Goal: Information Seeking & Learning: Learn about a topic

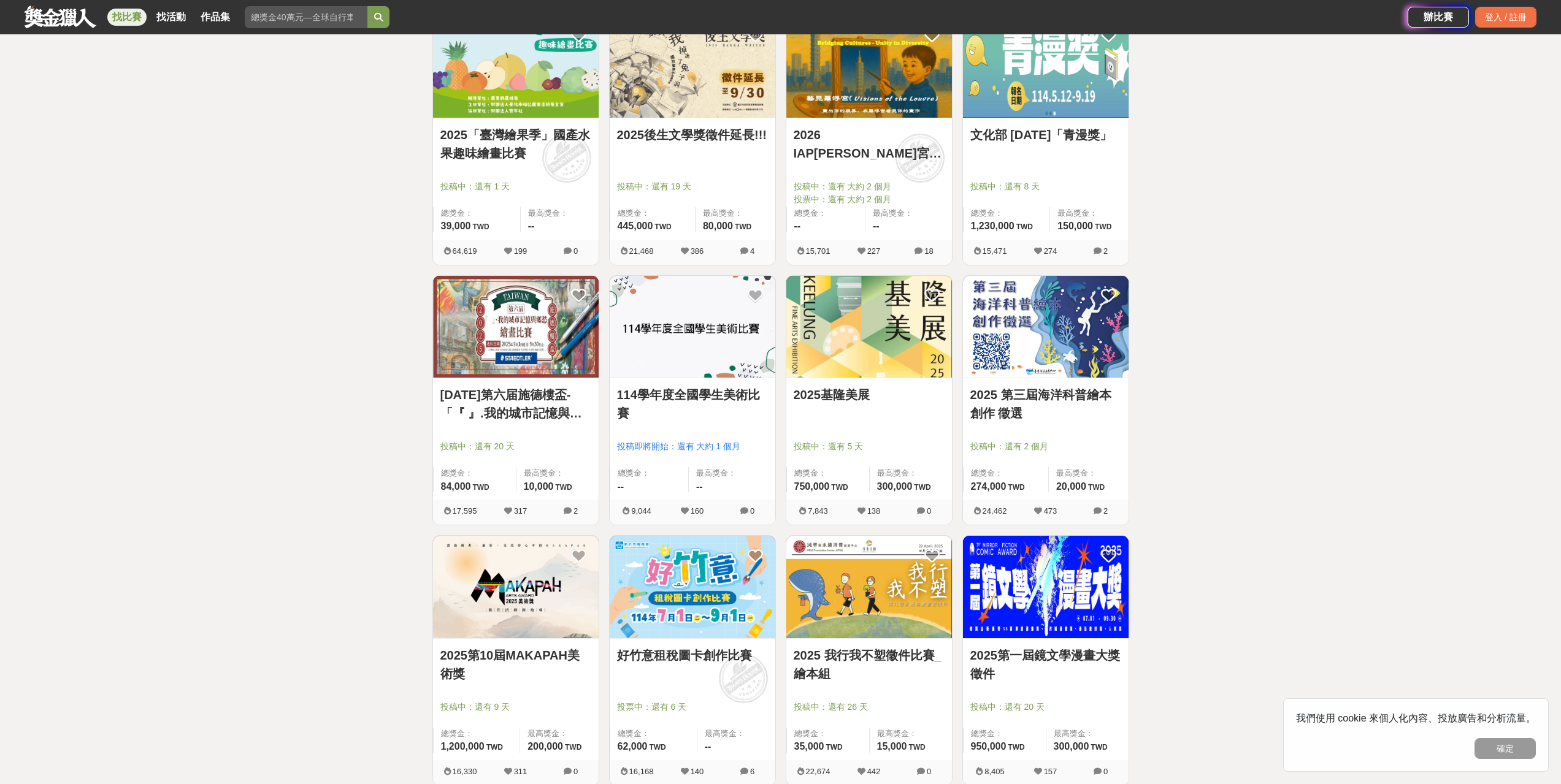
scroll to position [307, 0]
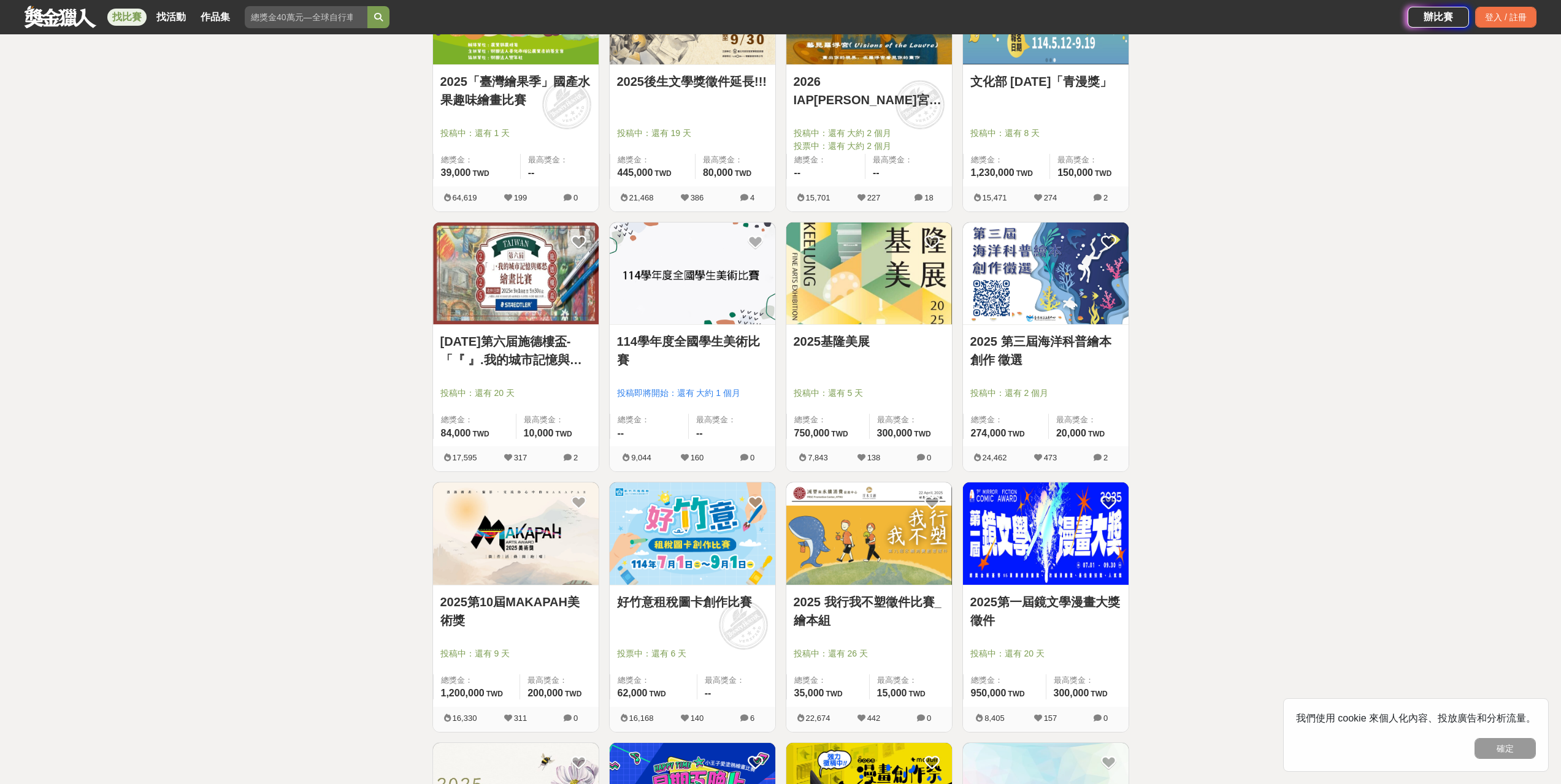
click at [725, 341] on link "114學年度全國學生美術比賽" at bounding box center [692, 351] width 151 height 37
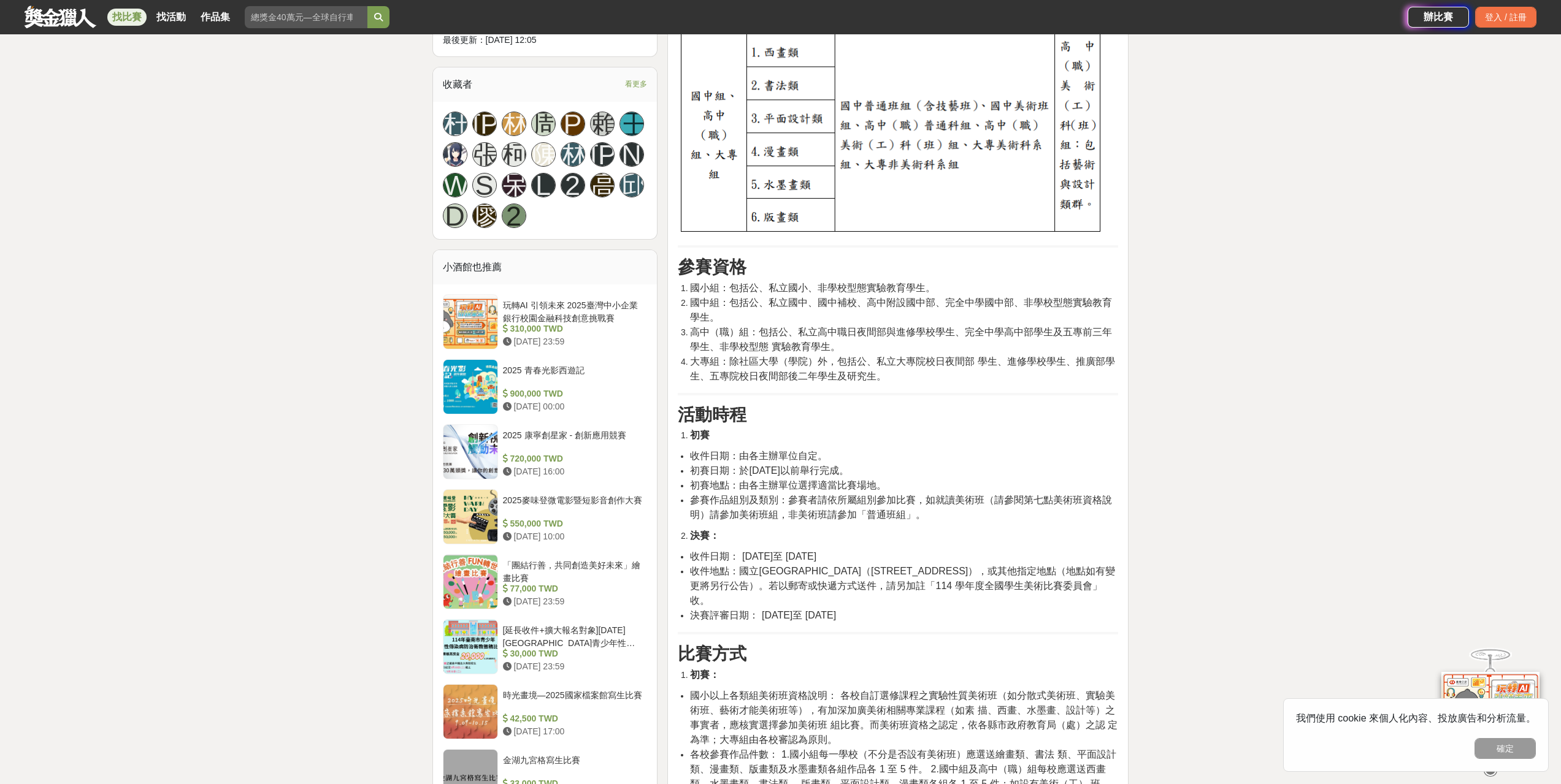
scroll to position [858, 0]
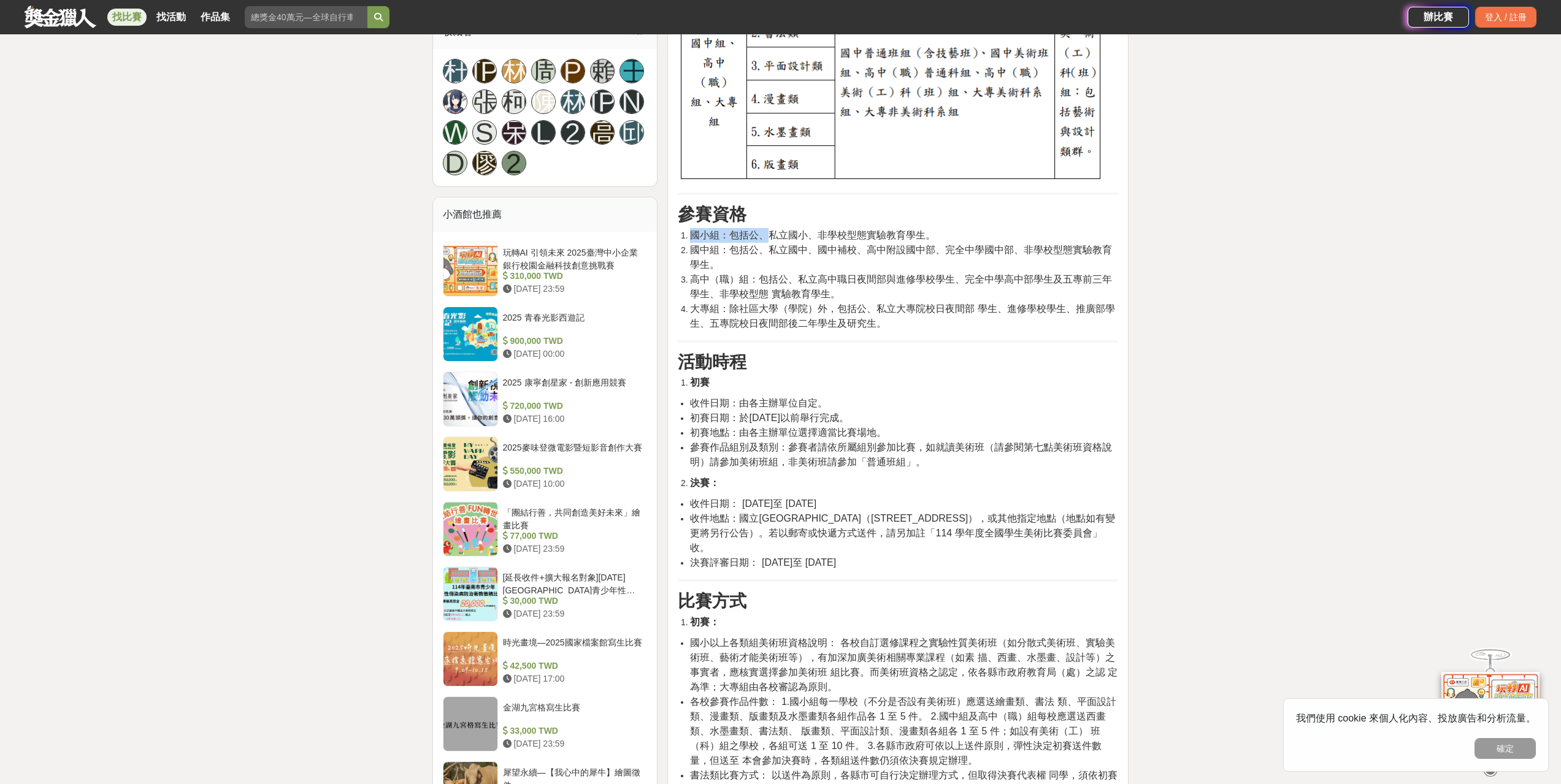
drag, startPoint x: 772, startPoint y: 233, endPoint x: 1008, endPoint y: 339, distance: 258.7
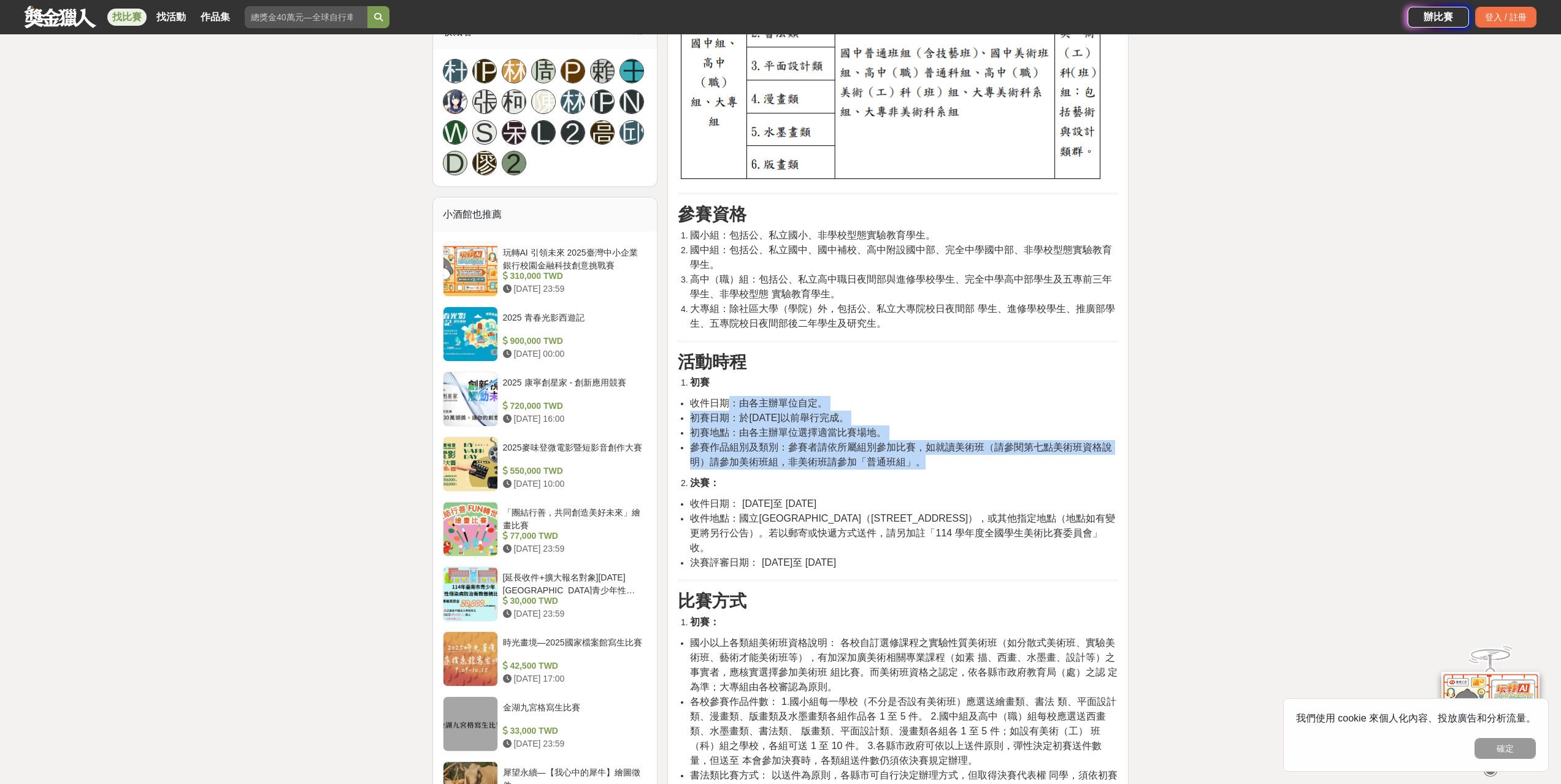
drag, startPoint x: 727, startPoint y: 404, endPoint x: 1080, endPoint y: 458, distance: 357.1
click at [1080, 458] on ul "收件日期：由各主辦單位自定。 初賽日期：於[DATE]以前舉行完成。 初賽地點：由各主辦單位選擇適當比賽場地。 參賽作品組別及類別：參賽者請依所屬組別參加比賽…" at bounding box center [897, 432] width 440 height 74
click at [1080, 459] on li "參賽作品組別及類別：參賽者請依所屬組別參加比賽，如就讀美術班（請參閱第七點美術班資格說明）請參加美術班組，非美術班請參加「普通班組」。" at bounding box center [904, 455] width 428 height 29
click at [846, 457] on span "參賽作品組別及類別：參賽者請依所屬組別參加比賽，如就讀美術班（請參閱第七點美術班資格說明）請參加美術班組，非美術班請參加「普通班組」。" at bounding box center [901, 455] width 422 height 25
drag, startPoint x: 737, startPoint y: 446, endPoint x: 1016, endPoint y: 475, distance: 280.5
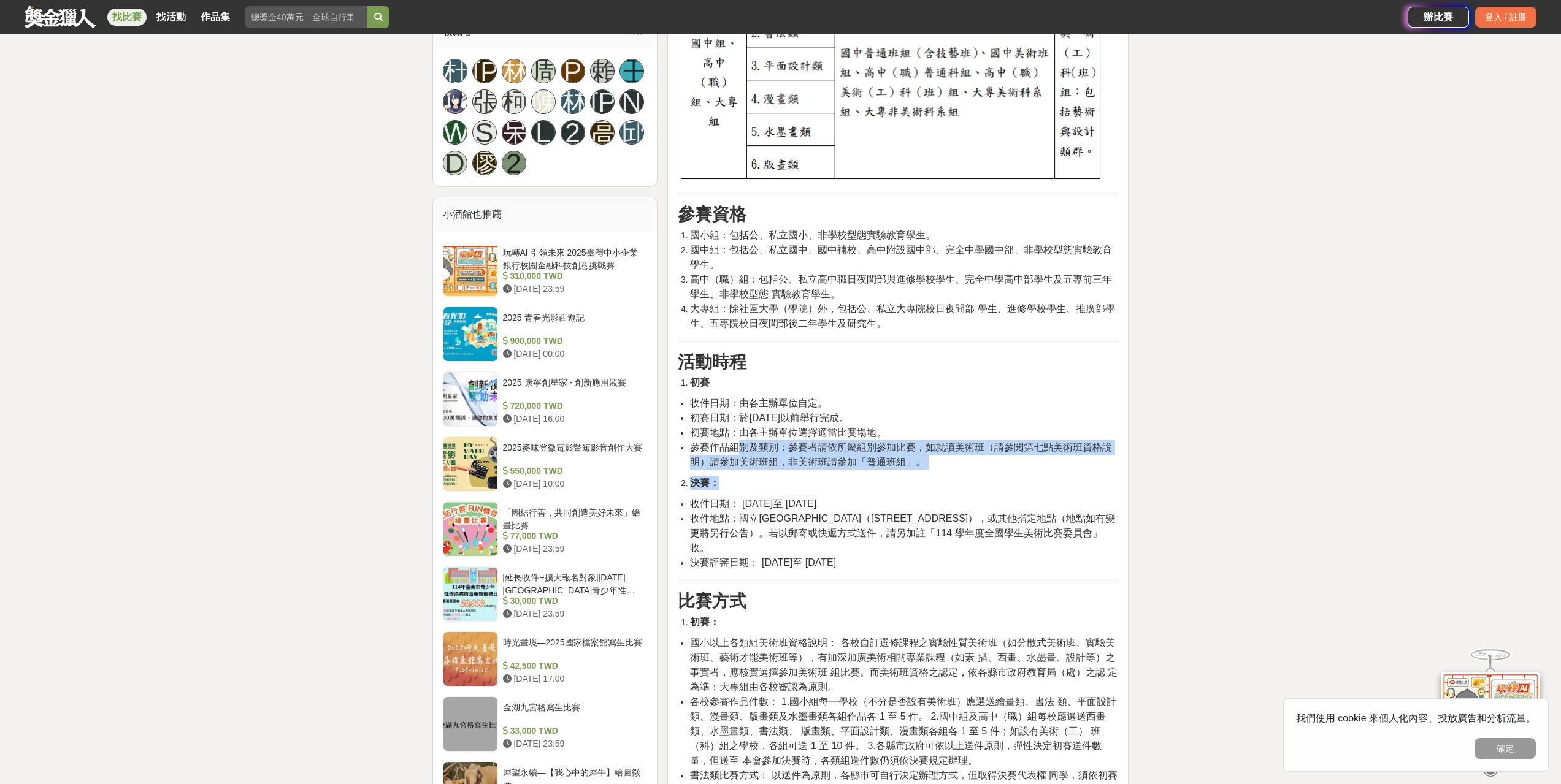
click at [1016, 475] on li "決賽：" at bounding box center [904, 482] width 428 height 15
drag, startPoint x: 964, startPoint y: 463, endPoint x: 934, endPoint y: 444, distance: 35.5
click at [934, 444] on li "參賽作品組別及類別：參賽者請依所屬組別參加比賽，如就讀美術班（請參閱第七點美術班資格說明）請參加美術班組，非美術班請參加「普通班組」。" at bounding box center [904, 455] width 428 height 29
click at [942, 458] on li "參賽作品組別及類別：參賽者請依所屬組別參加比賽，如就讀美術班（請參閱第七點美術班資格說明）請參加美術班組，非美術班請參加「普通班組」。" at bounding box center [904, 455] width 428 height 29
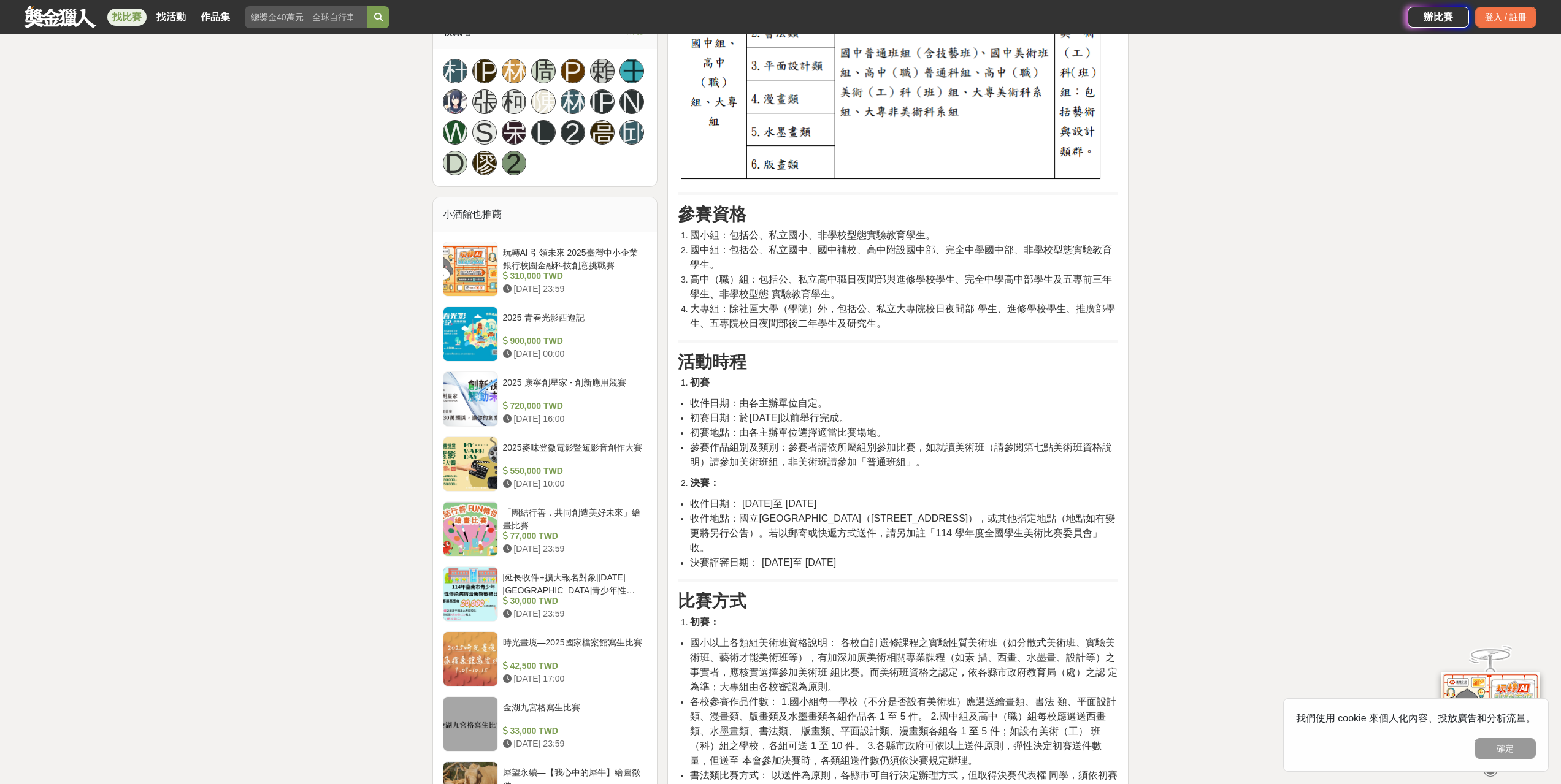
click at [906, 442] on span "參賽作品組別及類別：參賽者請依所屬組別參加比賽，如就讀美術班（請參閱第七點美術班資格說明）請參加美術班組，非美術班請參加「普通班組」。" at bounding box center [901, 455] width 422 height 25
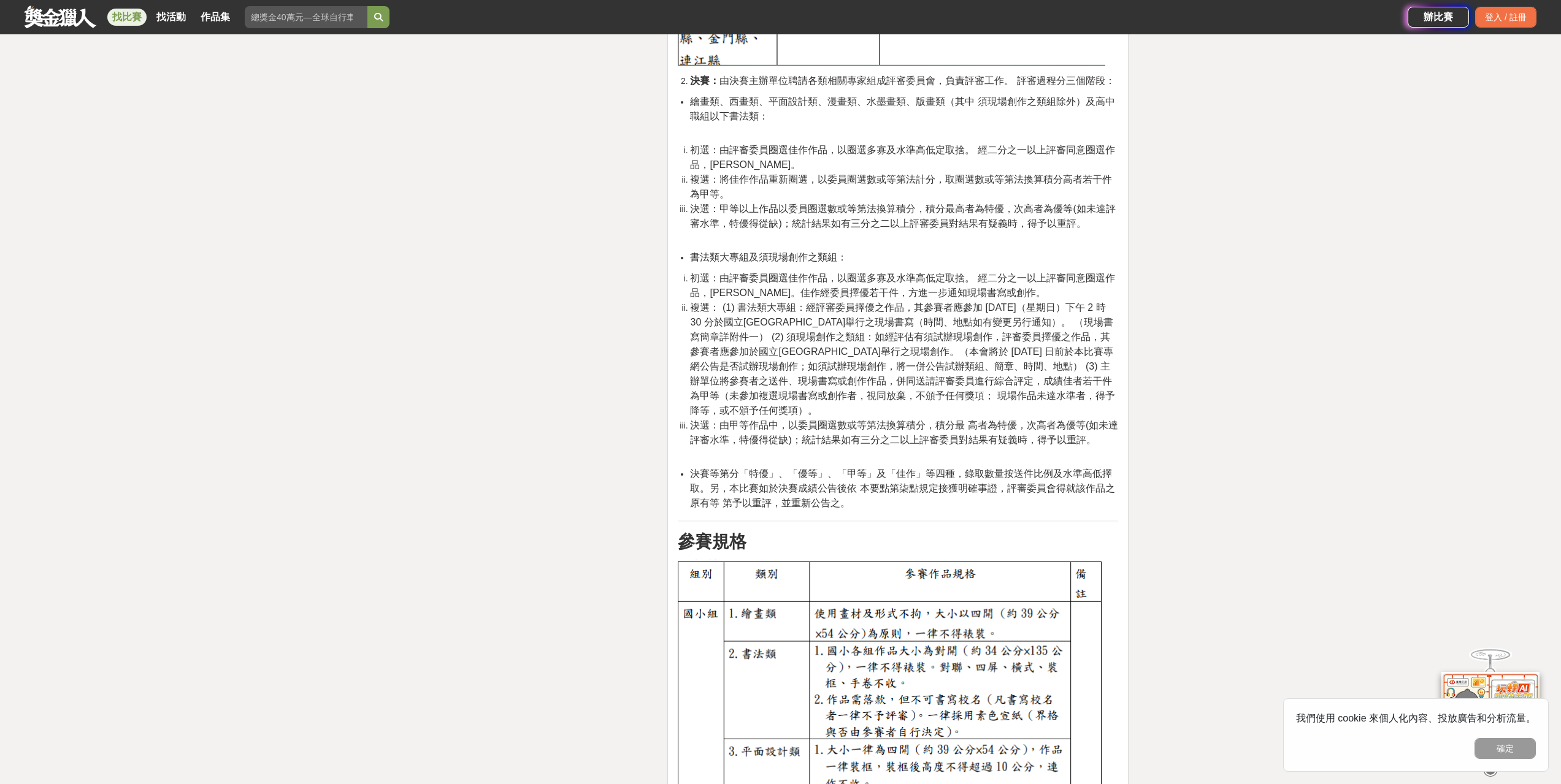
scroll to position [3249, 0]
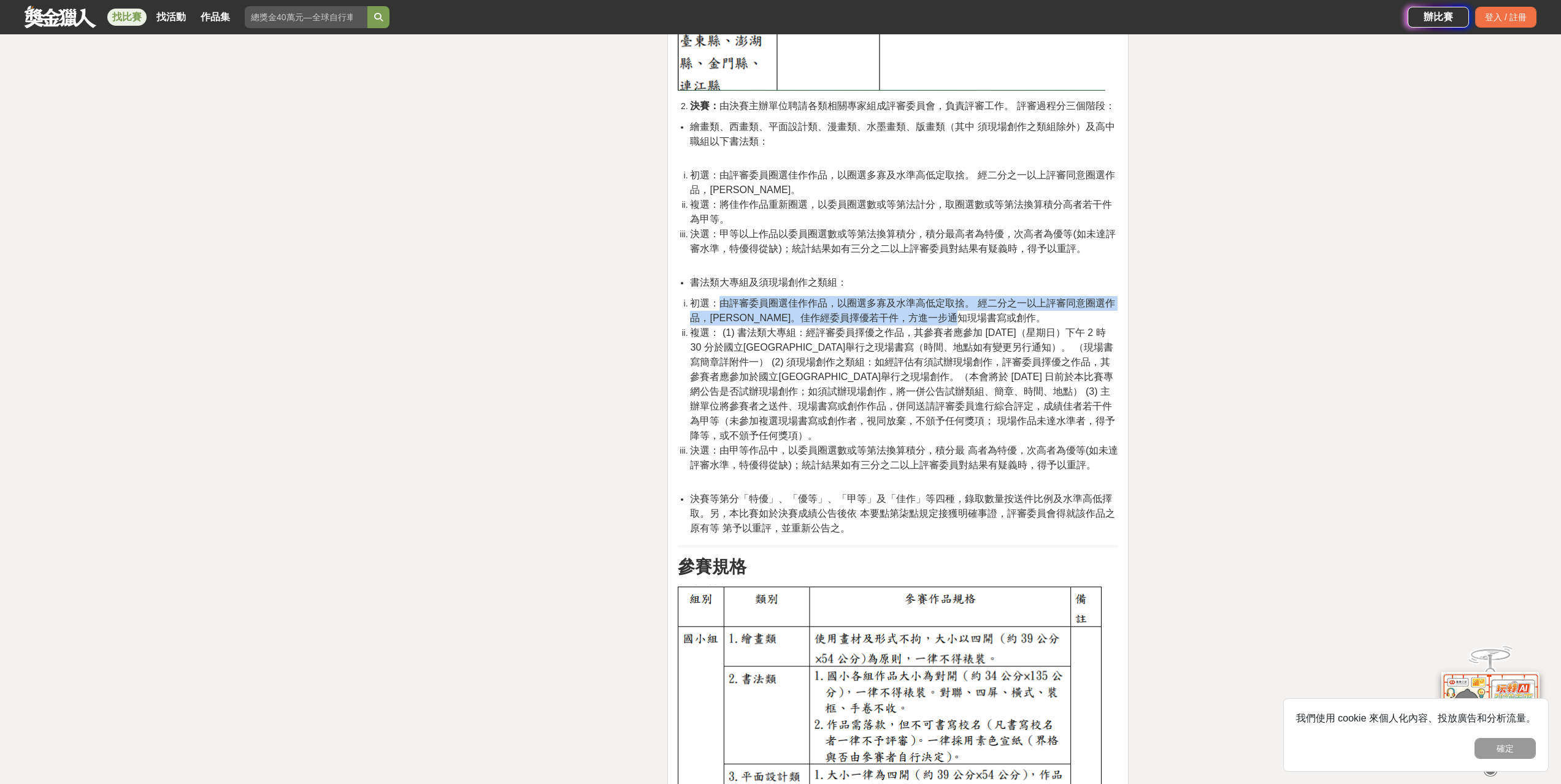
drag, startPoint x: 716, startPoint y: 277, endPoint x: 1081, endPoint y: 285, distance: 365.1
click at [1081, 296] on li "初選：由評審委員圈選佳作作品，以圈選多寡及水準高低定取捨。 經二分之一以上評審同意圈選作品，[PERSON_NAME]。佳作經委員擇優若干件，方進一步通知現場…" at bounding box center [904, 311] width 428 height 29
click at [1082, 296] on li "初選：由評審委員圈選佳作作品，以圈選多寡及水準高低定取捨。 經二分之一以上評審同意圈選作品，[PERSON_NAME]。佳作經委員擇優若干件，方進一步通知現場…" at bounding box center [904, 311] width 428 height 29
click at [1072, 296] on li "初選：由評審委員圈選佳作作品，以圈選多寡及水準高低定取捨。 經二分之一以上評審同意圈選作品，[PERSON_NAME]。佳作經委員擇優若干件，方進一步通知現場…" at bounding box center [904, 311] width 428 height 29
drag, startPoint x: 931, startPoint y: 299, endPoint x: 909, endPoint y: 304, distance: 22.6
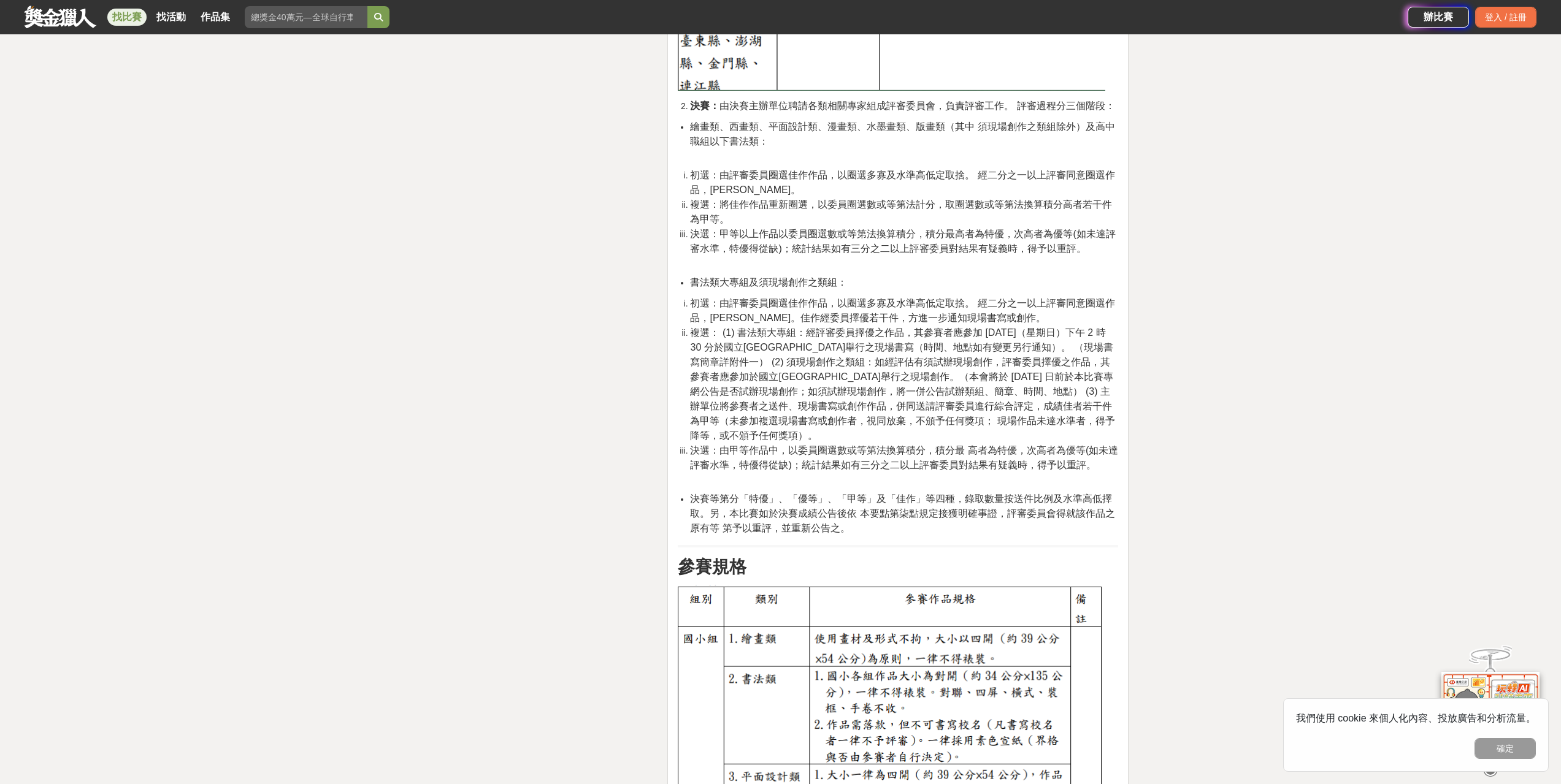
click at [930, 327] on span "複選： (1) 書法類大專組：經評審委員擇優之作品，其參賽者應參加 [DATE]（星期日）下午 2 時 30 分於國立[GEOGRAPHIC_DATA]舉行之…" at bounding box center [902, 384] width 425 height 114
drag, startPoint x: 877, startPoint y: 306, endPoint x: 906, endPoint y: 318, distance: 31.4
click at [906, 327] on span "複選： (1) 書法類大專組：經評審委員擇優之作品，其參賽者應參加 [DATE]（星期日）下午 2 時 30 分於國立[GEOGRAPHIC_DATA]舉行之…" at bounding box center [902, 384] width 425 height 114
click at [907, 327] on span "複選： (1) 書法類大專組：經評審委員擇優之作品，其參賽者應參加 [DATE]（星期日）下午 2 時 30 分於國立[GEOGRAPHIC_DATA]舉行之…" at bounding box center [902, 384] width 425 height 114
click at [718, 347] on span "複選： (1) 書法類大專組：經評審委員擇優之作品，其參賽者應參加 [DATE]（星期日）下午 2 時 30 分於國立[GEOGRAPHIC_DATA]舉行之…" at bounding box center [902, 384] width 425 height 114
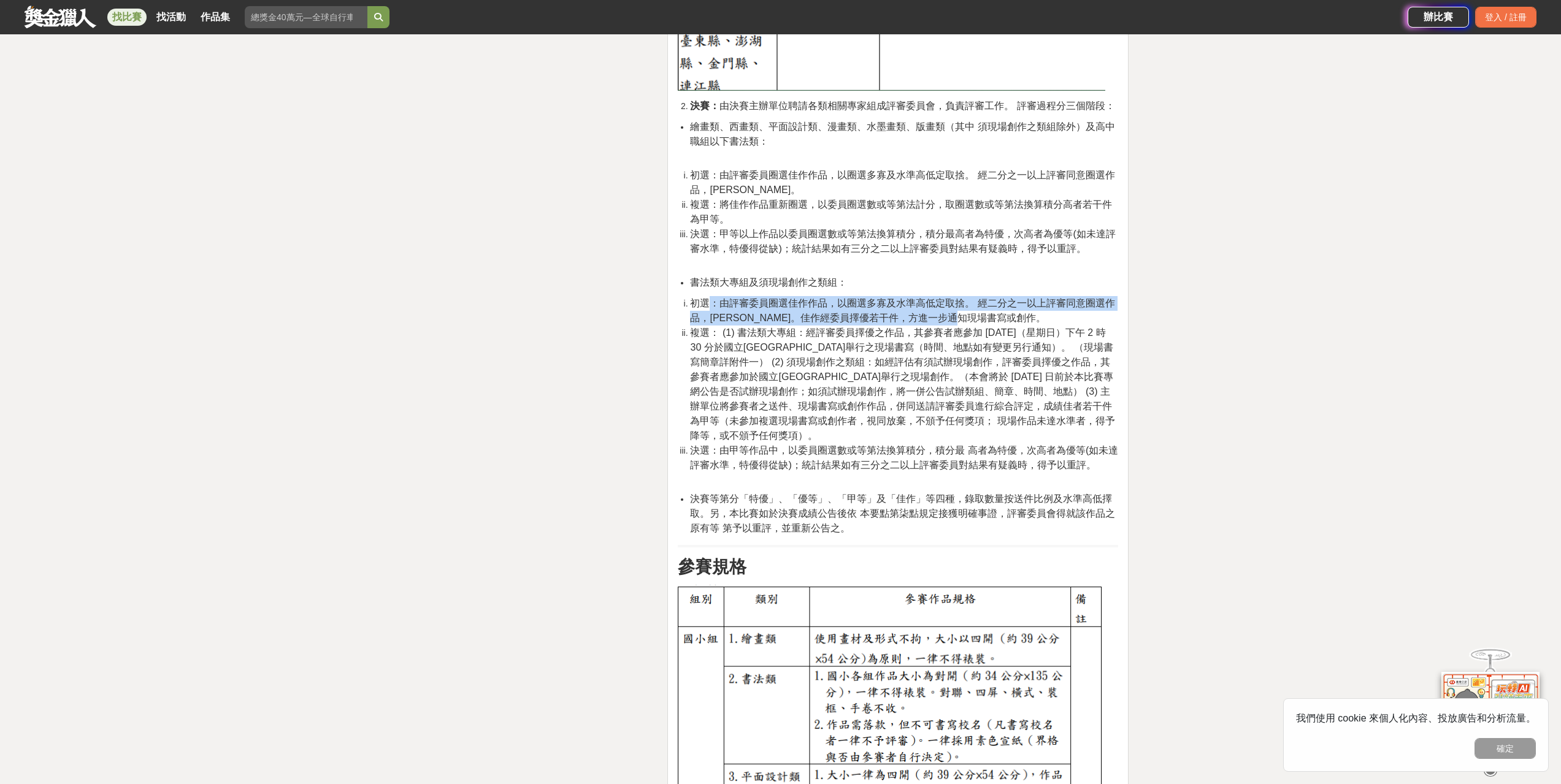
drag, startPoint x: 709, startPoint y: 274, endPoint x: 1114, endPoint y: 289, distance: 405.3
click at [1114, 296] on li "初選：由評審委員圈選佳作作品，以圈選多寡及水準高低定取捨。 經二分之一以上評審同意圈選作品，[PERSON_NAME]。佳作經委員擇優若干件，方進一步通知現場…" at bounding box center [904, 311] width 428 height 29
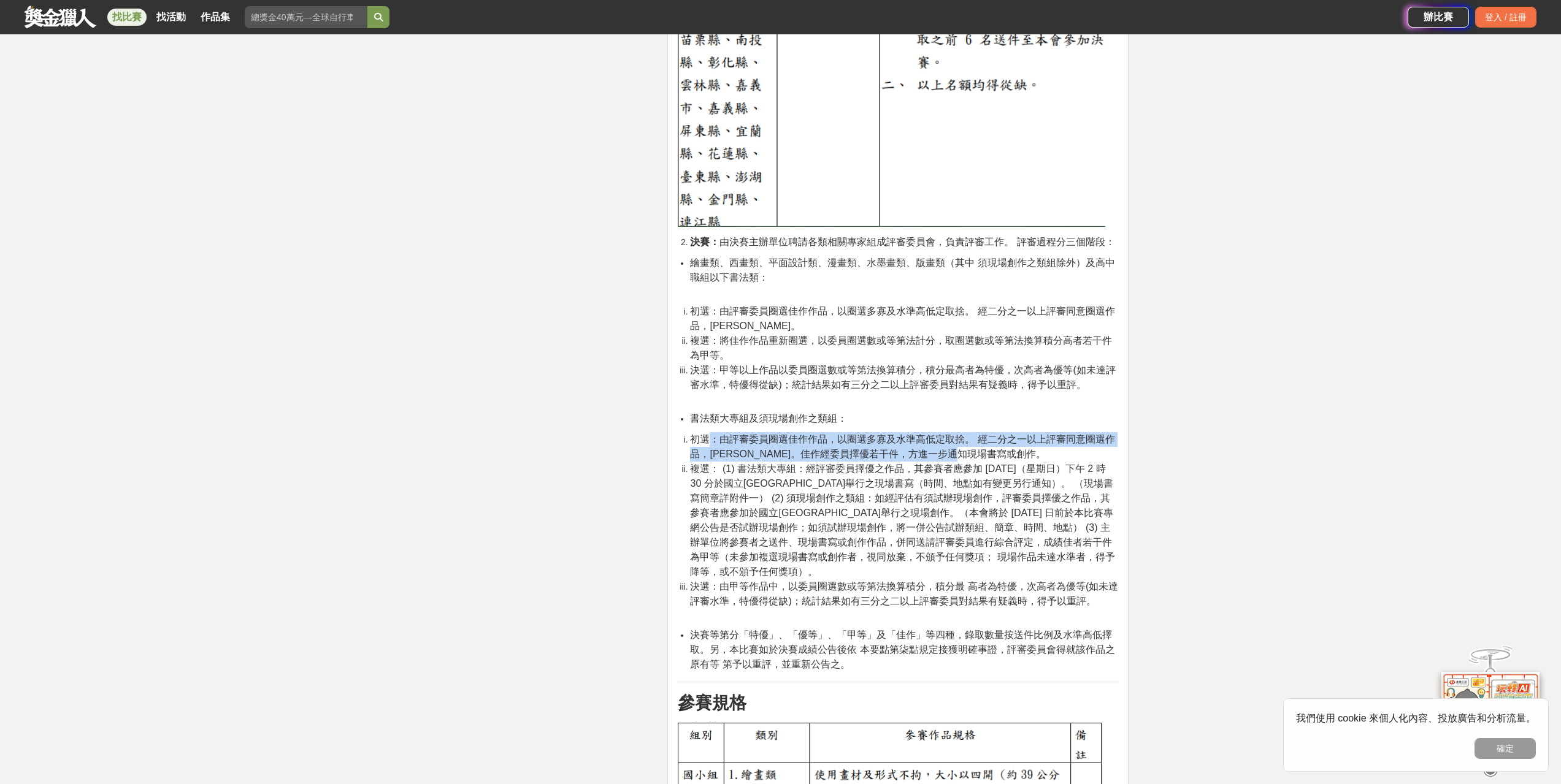
scroll to position [3064, 0]
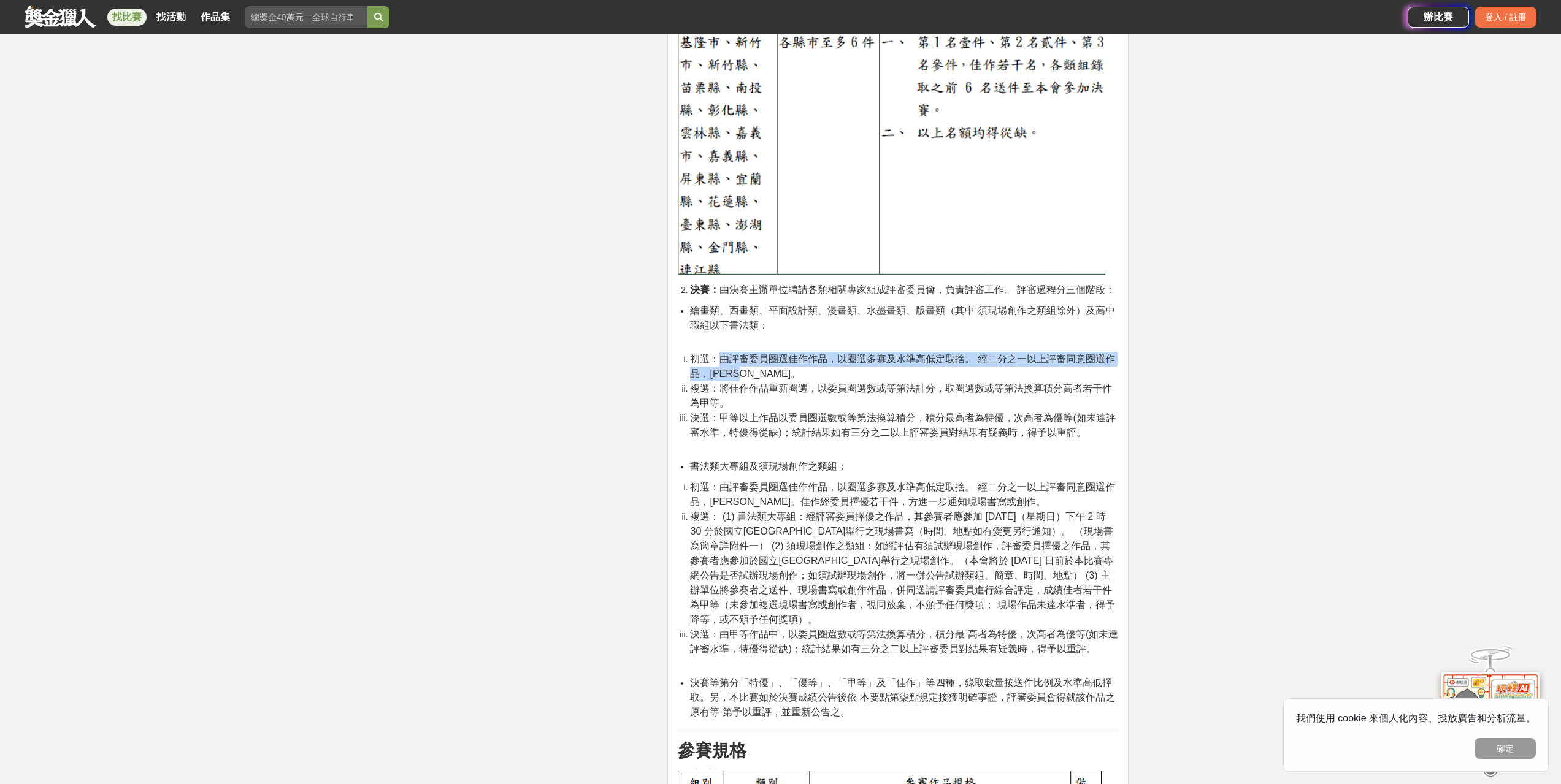
drag, startPoint x: 718, startPoint y: 324, endPoint x: 773, endPoint y: 338, distance: 56.8
click at [773, 352] on li "初選：由評審委員圈選佳作作品，以圈選多寡及水準高低定取捨。 經二分之一以上評審同意圈選作品，[PERSON_NAME]。" at bounding box center [904, 367] width 428 height 29
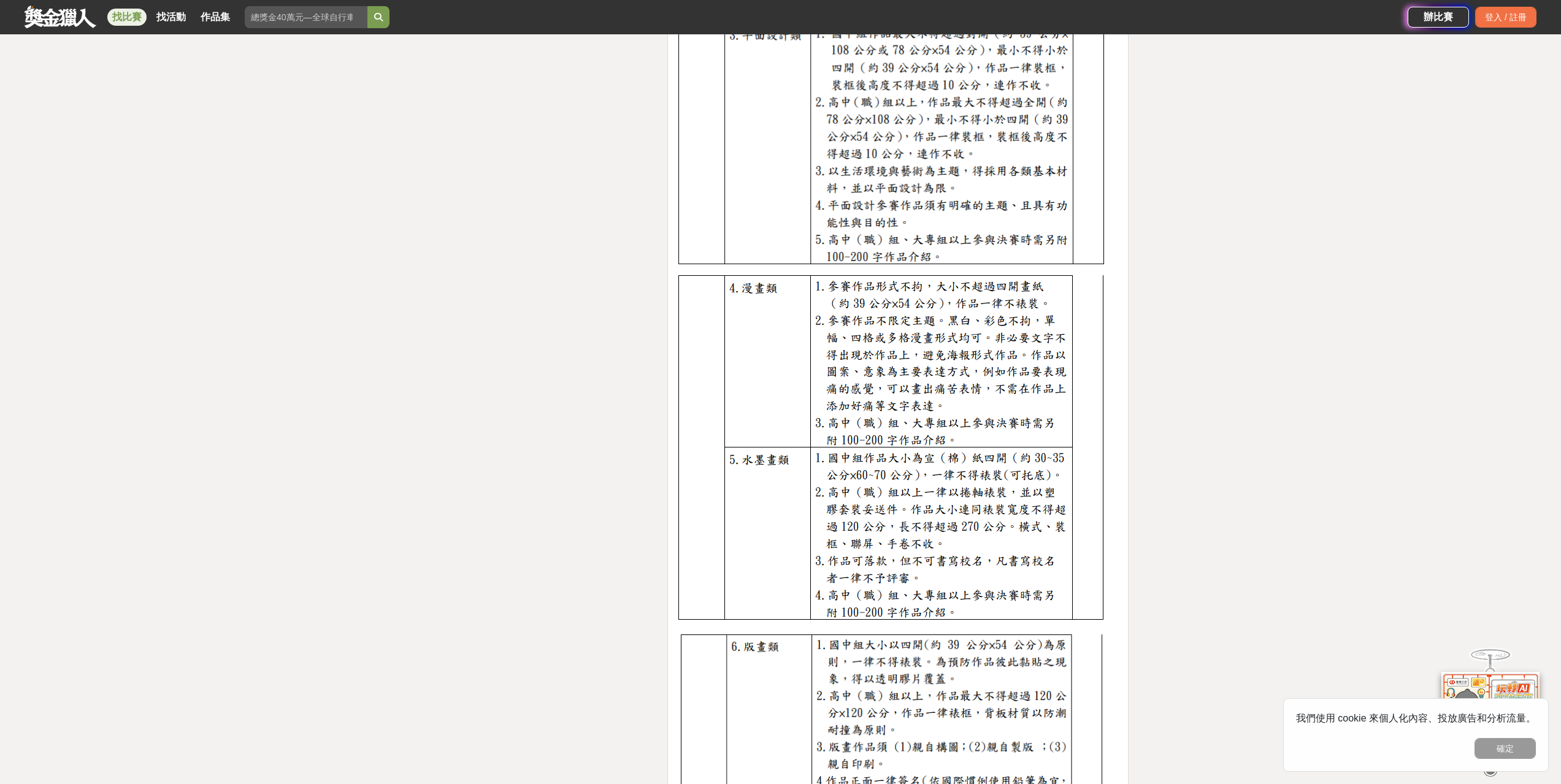
scroll to position [5025, 0]
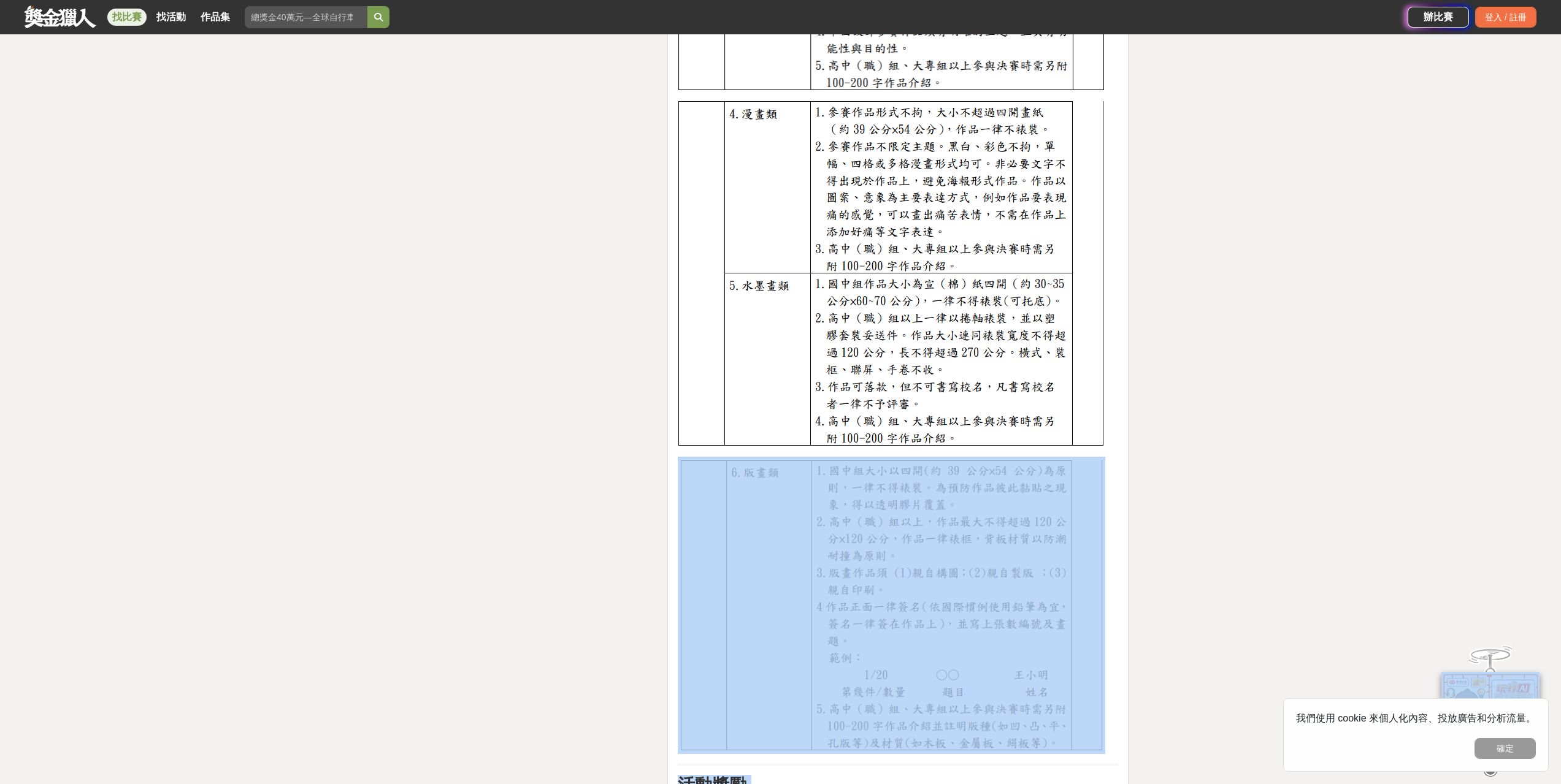
drag, startPoint x: 1558, startPoint y: 536, endPoint x: 1545, endPoint y: 663, distance: 127.7
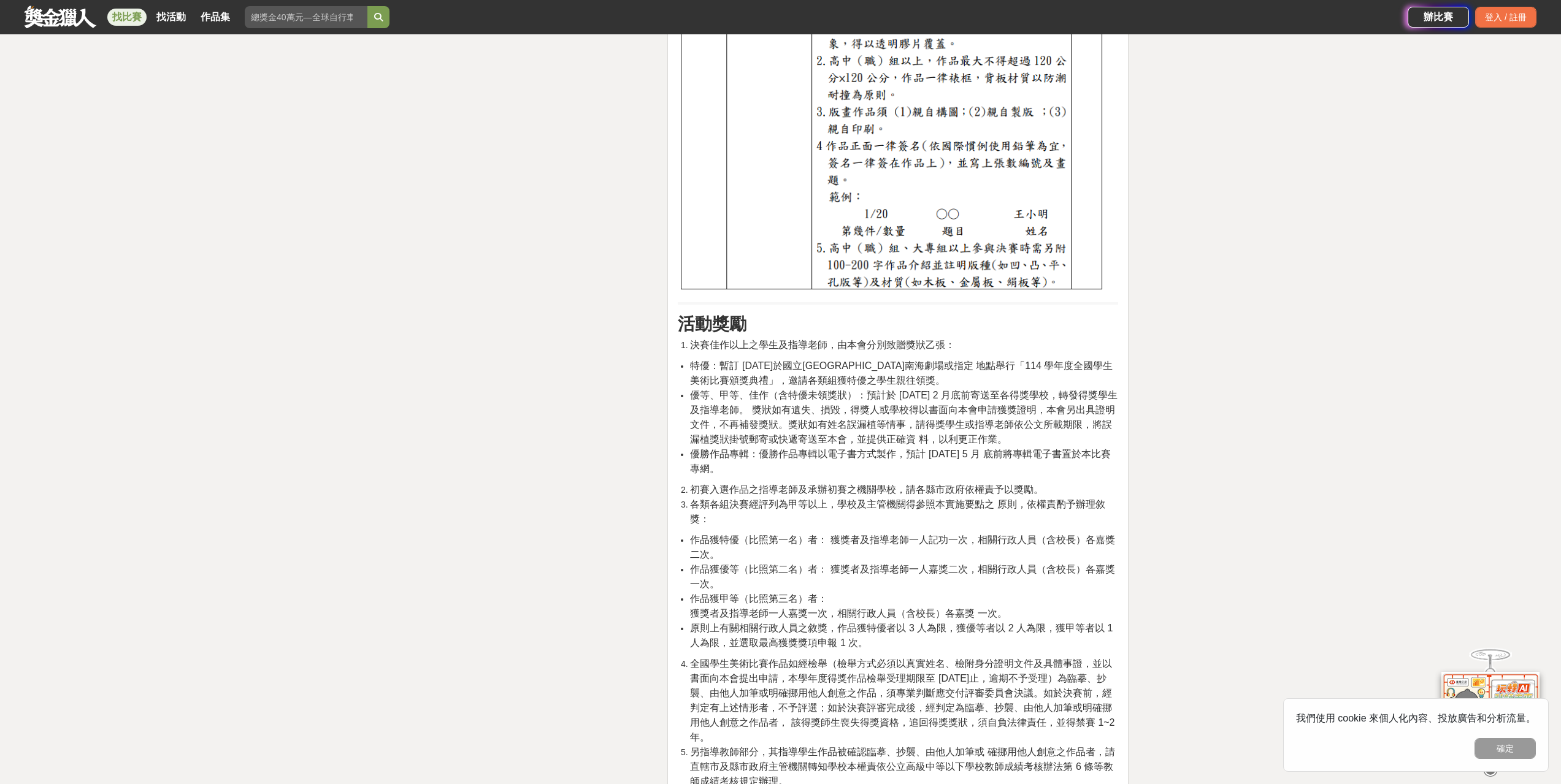
scroll to position [5516, 0]
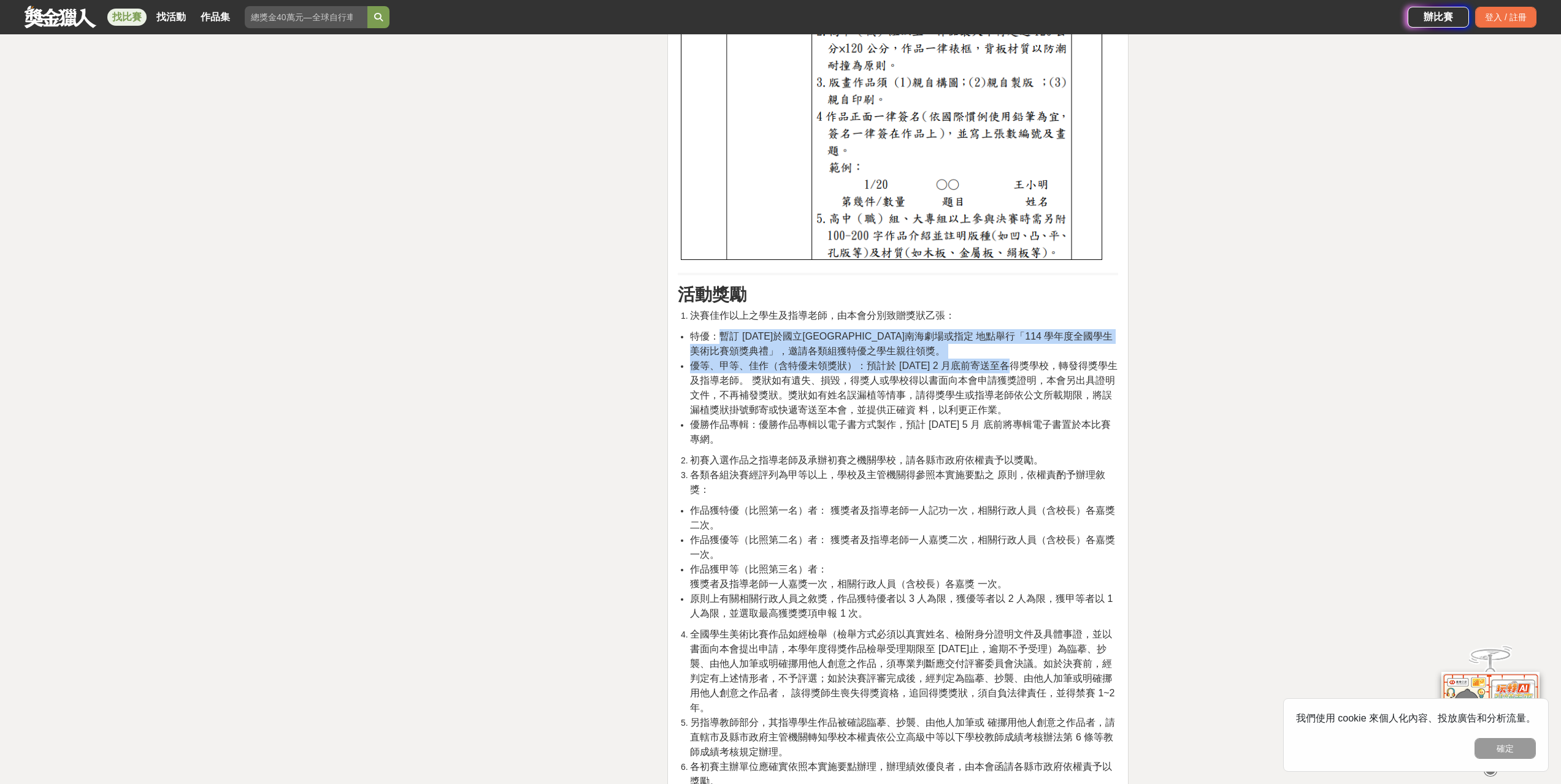
drag, startPoint x: 718, startPoint y: 299, endPoint x: 1008, endPoint y: 334, distance: 292.1
click at [1008, 334] on ul "特優：暫訂 [DATE]於國立[GEOGRAPHIC_DATA]南海劇場或指定 地點舉行「114 學年度全國學生美術比賽頒獎典禮」，邀請各類組獲特優之學生親往…" at bounding box center [897, 388] width 440 height 118
click at [1008, 361] on span "優等、甲等、佳作（含特優未領獎狀）：預計於 [DATE] 2 月底前寄送至各得獎學校，轉發得獎學生及指導老師。 獎狀如有遺失、損毀，得獎人或學校得以書面向本會…" at bounding box center [904, 388] width 428 height 55
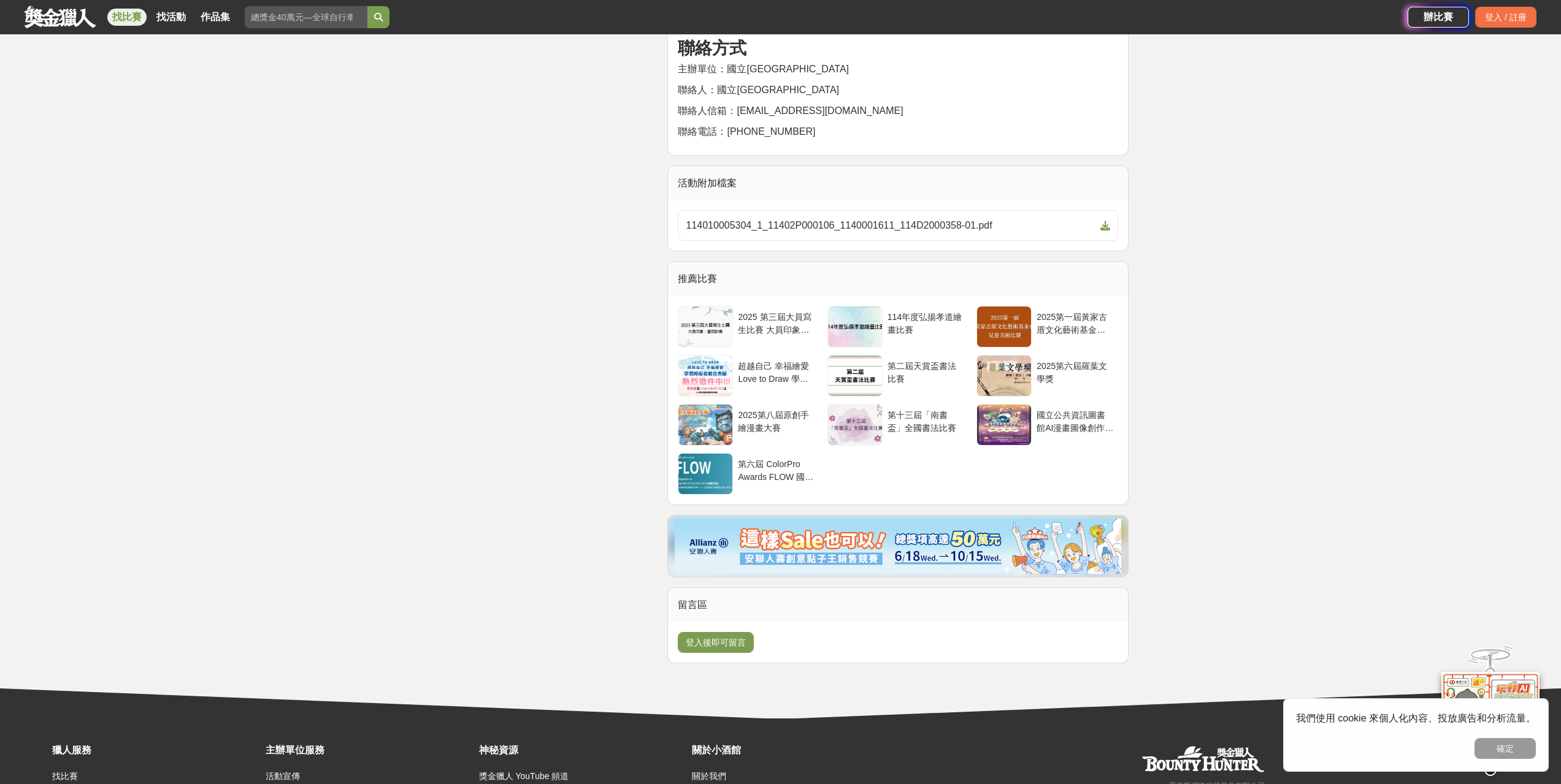
scroll to position [6681, 0]
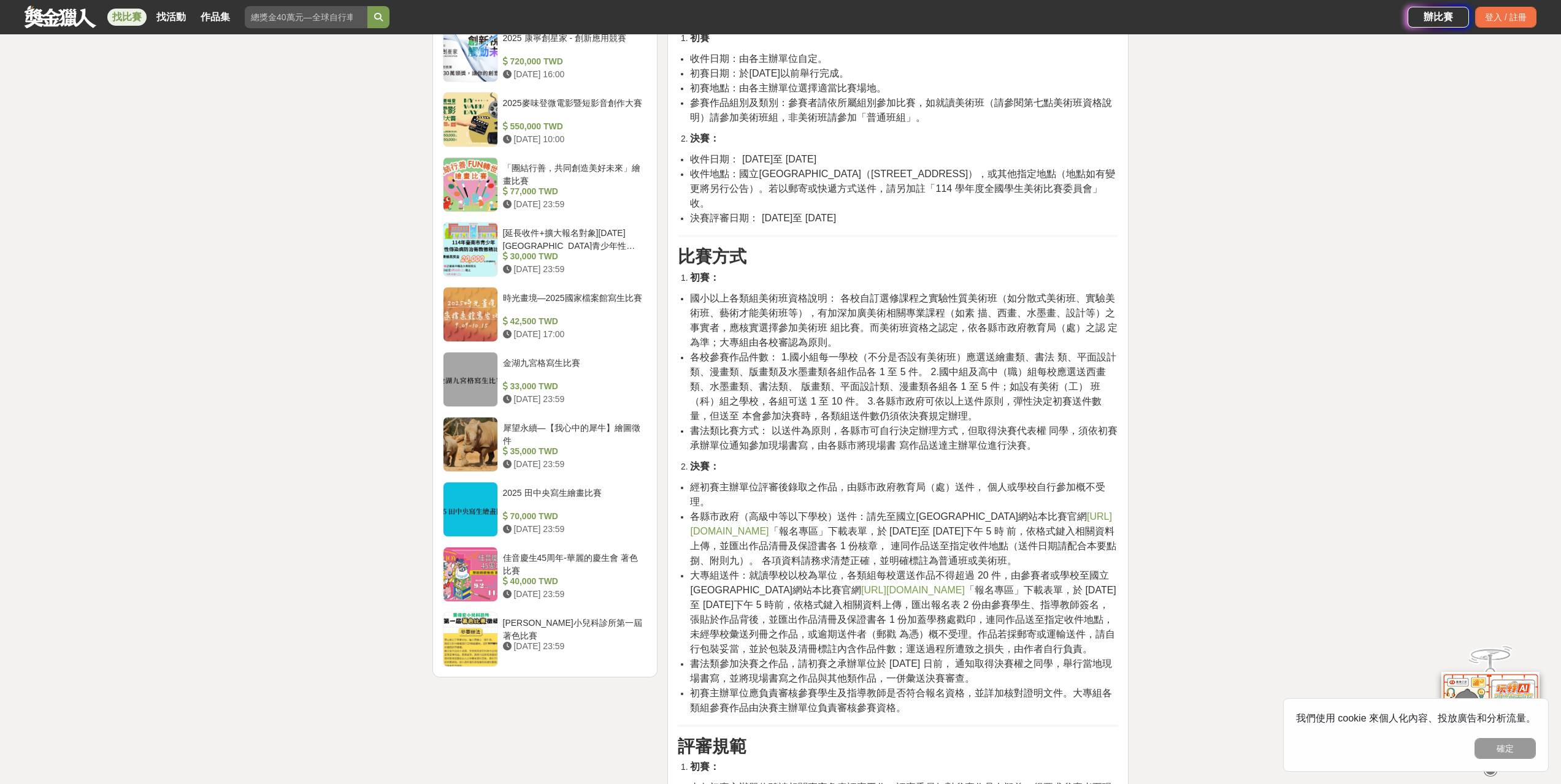
scroll to position [1226, 0]
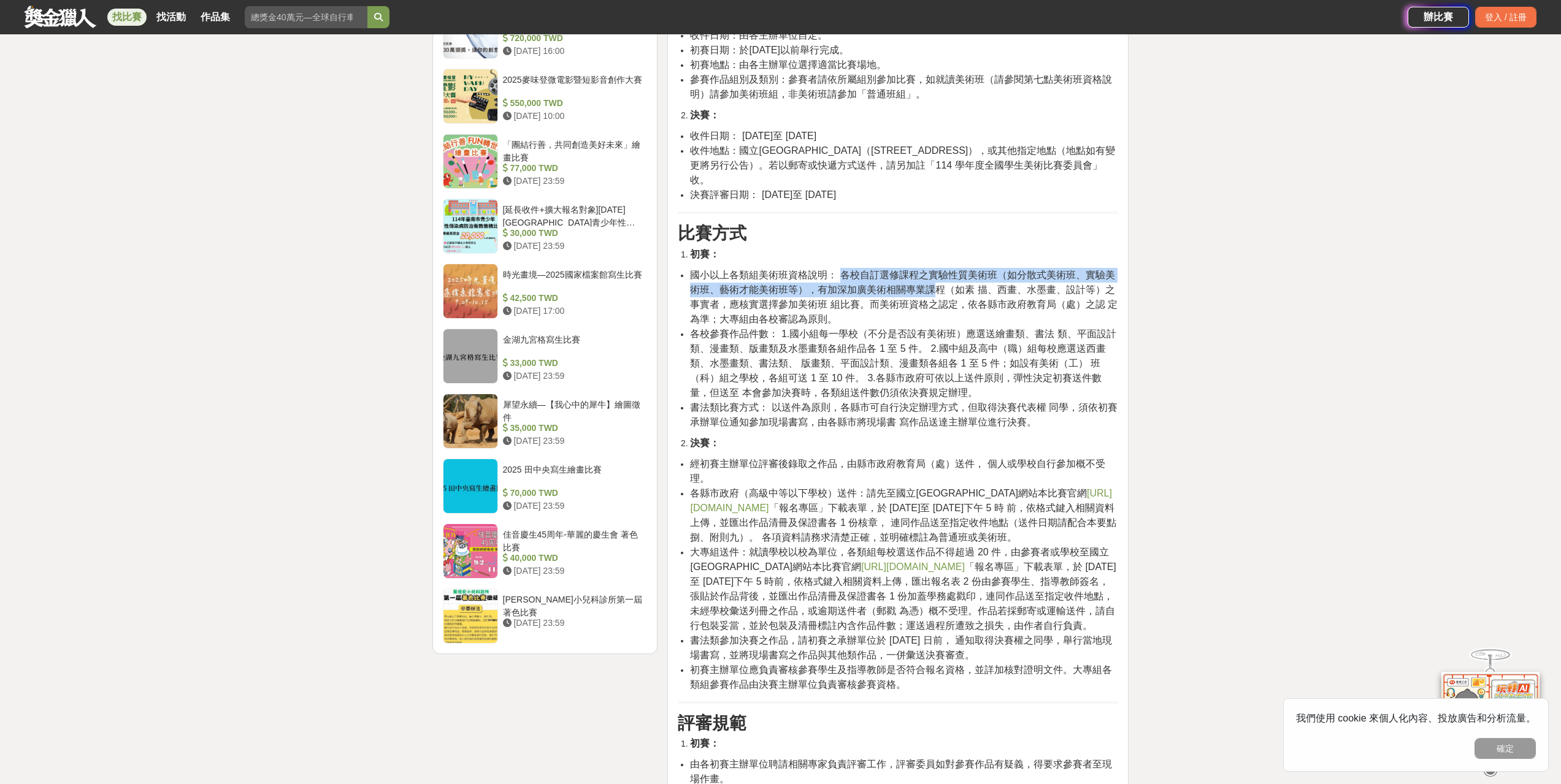
drag, startPoint x: 840, startPoint y: 261, endPoint x: 934, endPoint y: 274, distance: 94.9
click at [934, 274] on span "國小以上各類組美術班資格說明： 各校自訂選修課程之實驗性質美術班（如分散式美術班、實驗美 術班、藝術才能美術班等），有加深加廣美術相關專業課程（如素 描、西畫…" at bounding box center [904, 297] width 428 height 55
click at [851, 402] on span "書法類比賽方式： 以送件為原則，各縣市可自行決定辦理方式，但取得決賽代表權 同學，須依初賽承辦單位通知參加現場書寫，由各縣市將現場書 寫作品送達主辦單位進行決…" at bounding box center [904, 415] width 428 height 25
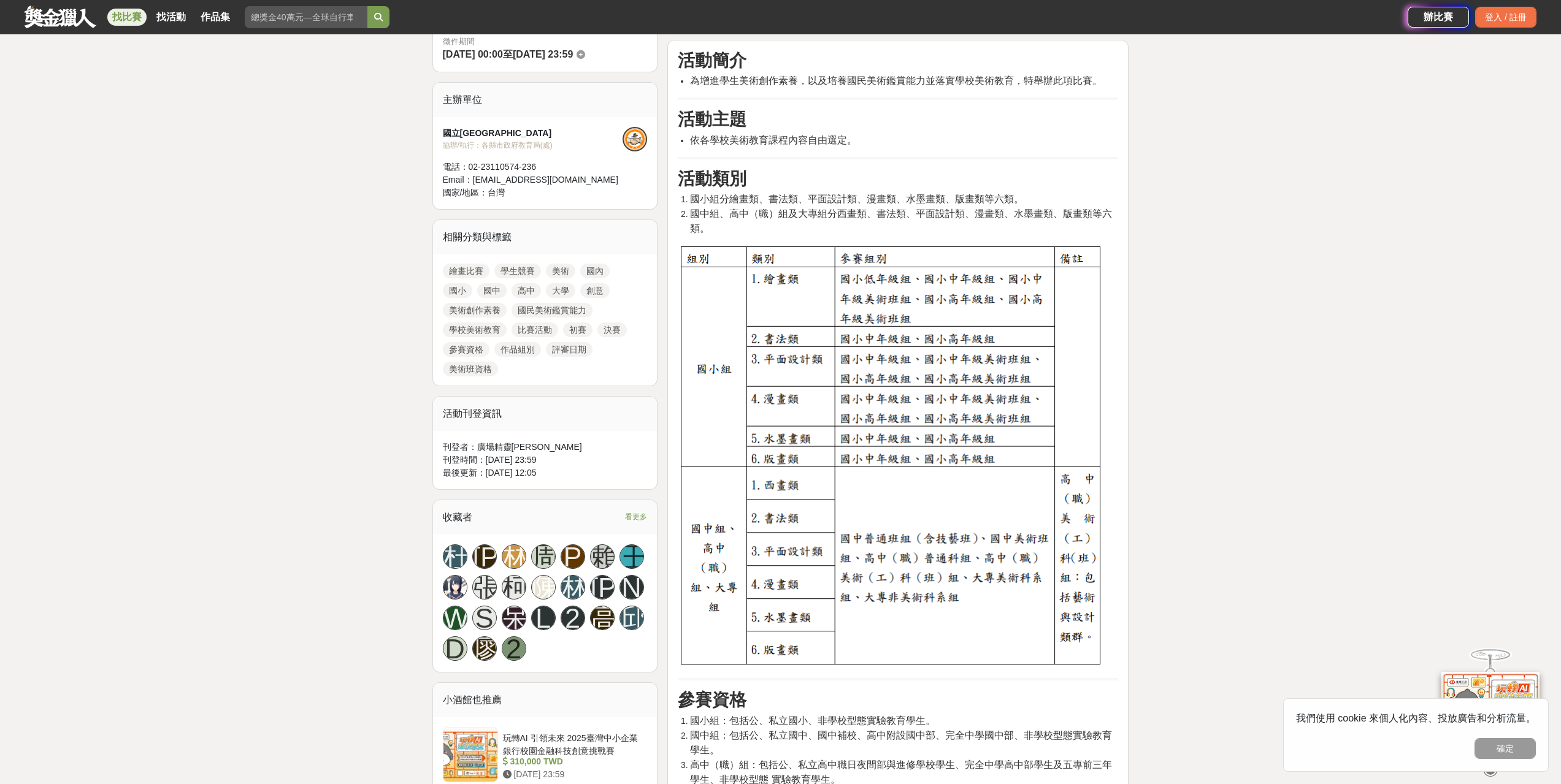
scroll to position [368, 0]
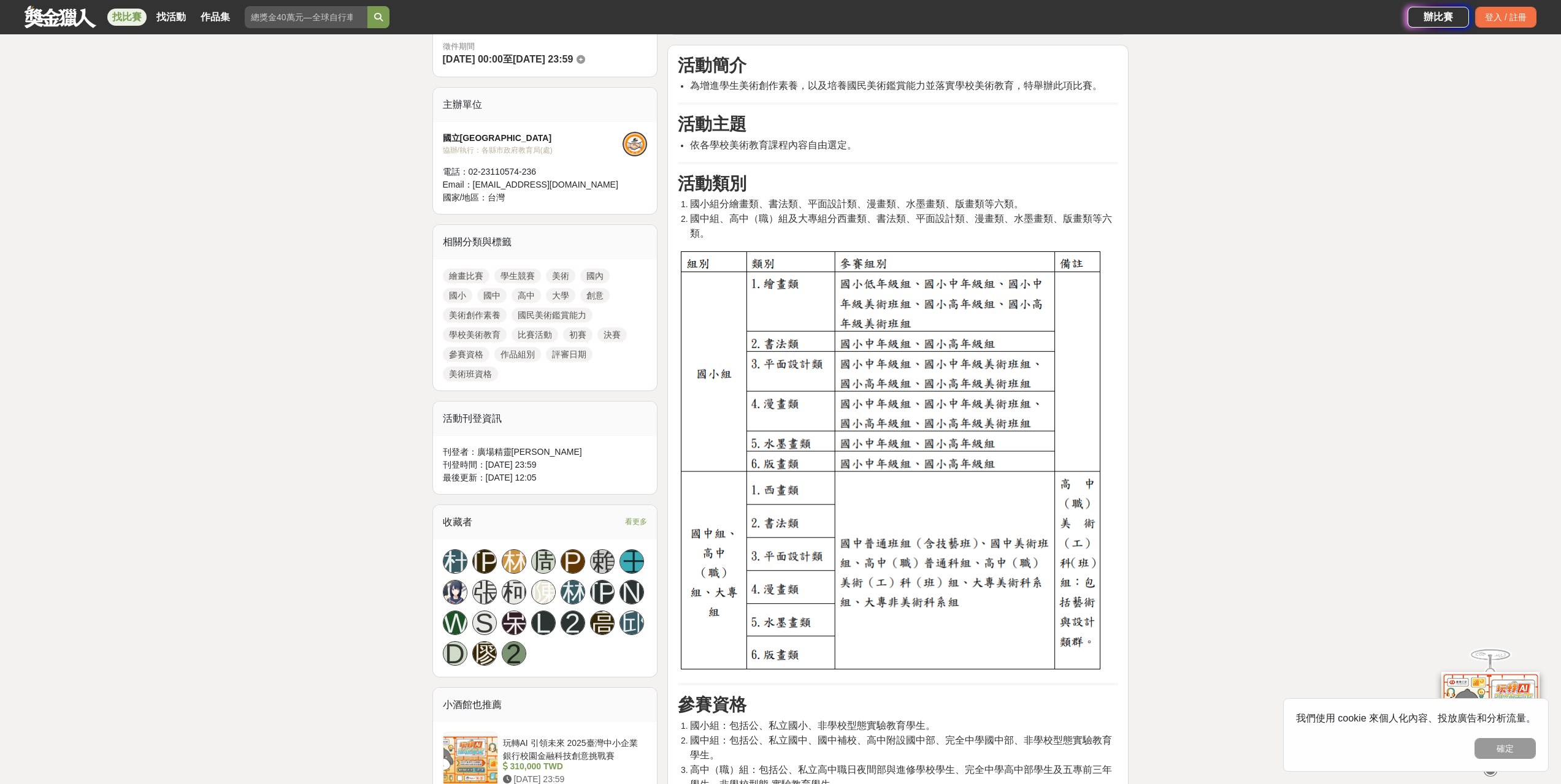
click at [451, 294] on link "國小" at bounding box center [458, 295] width 29 height 15
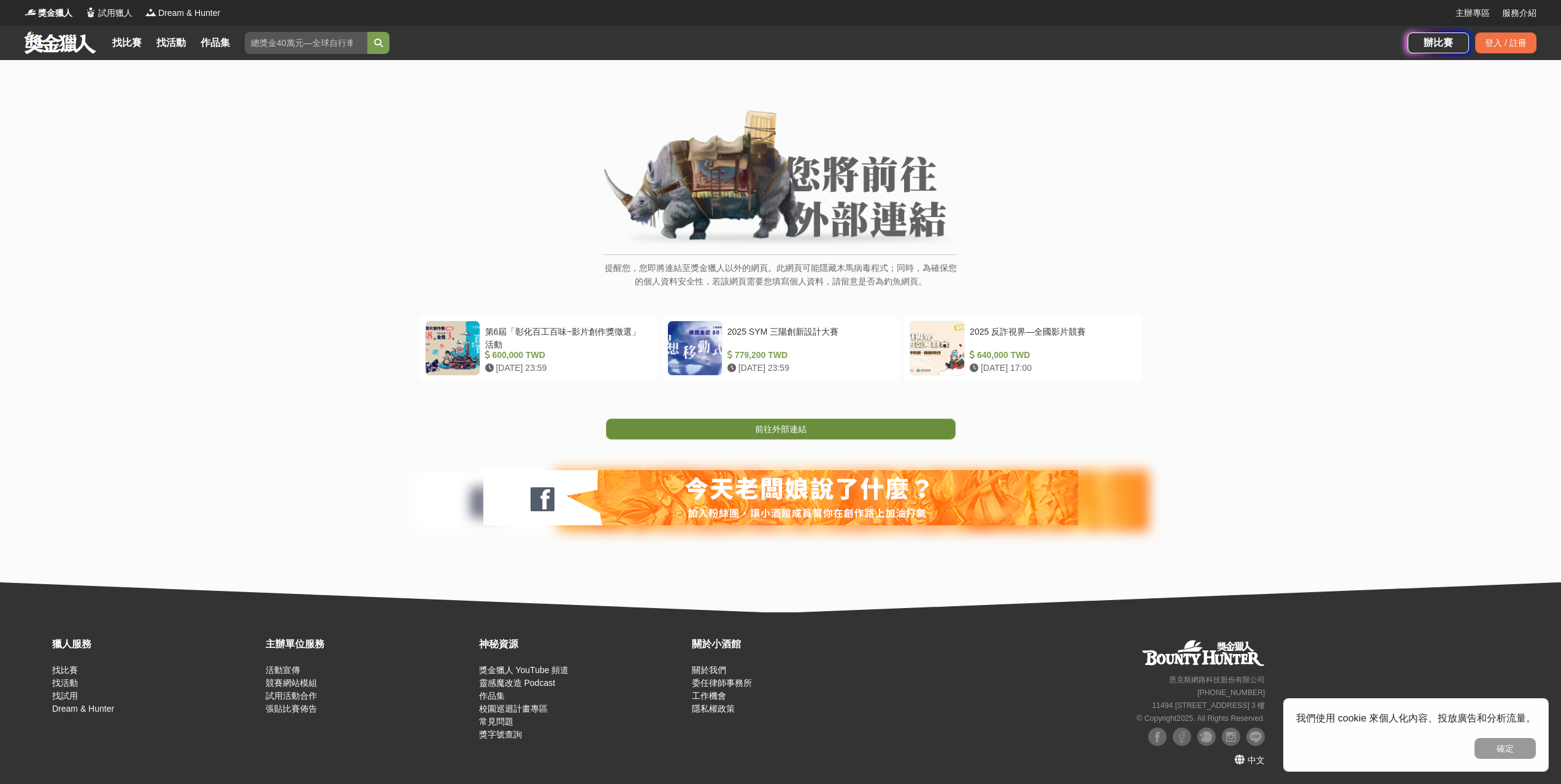
click at [764, 437] on link "前往外部連結" at bounding box center [780, 428] width 349 height 21
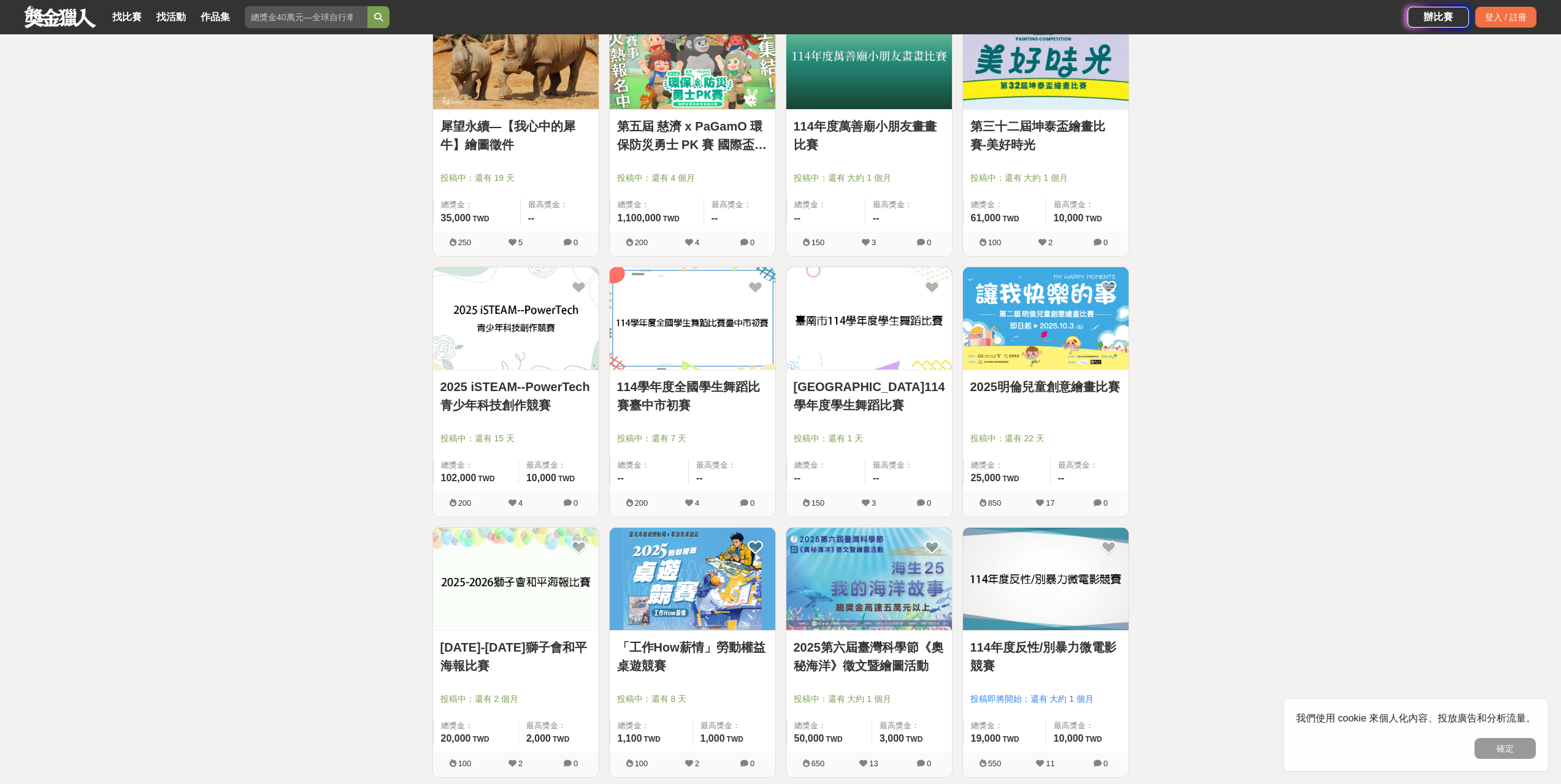
scroll to position [490, 0]
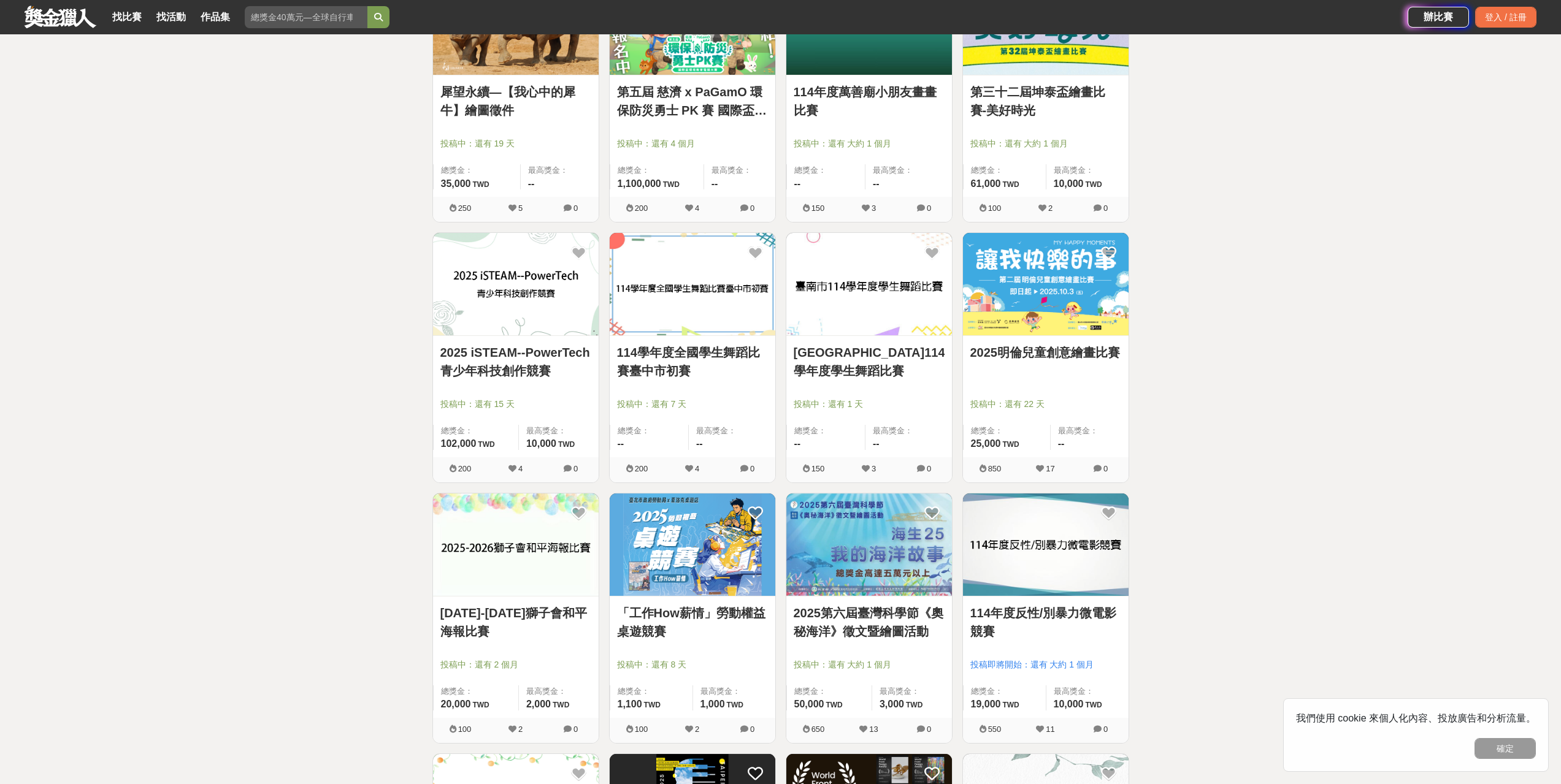
click at [1101, 358] on link "2025明倫兒童創意繪畫比賽" at bounding box center [1045, 352] width 151 height 19
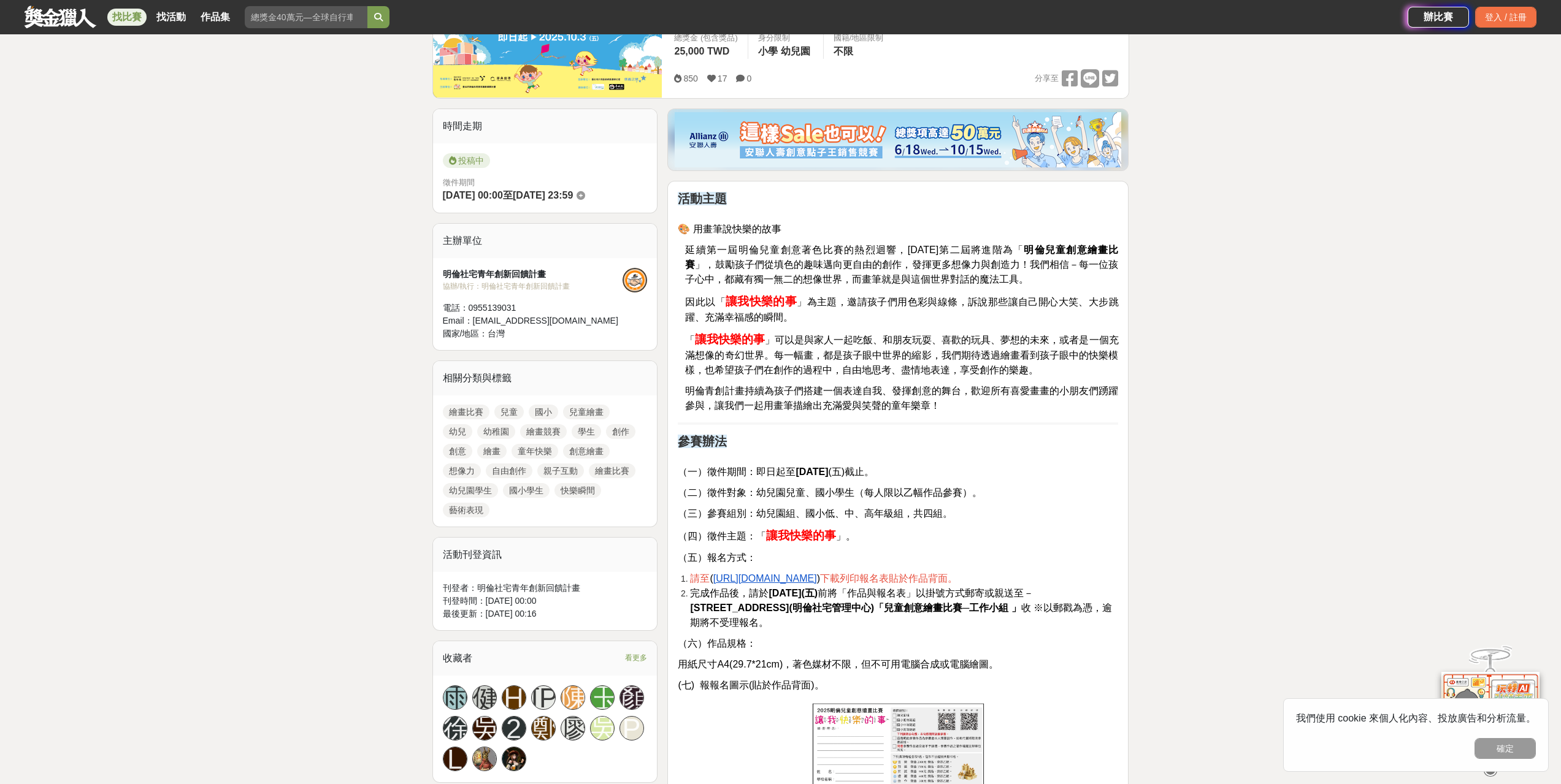
scroll to position [368, 0]
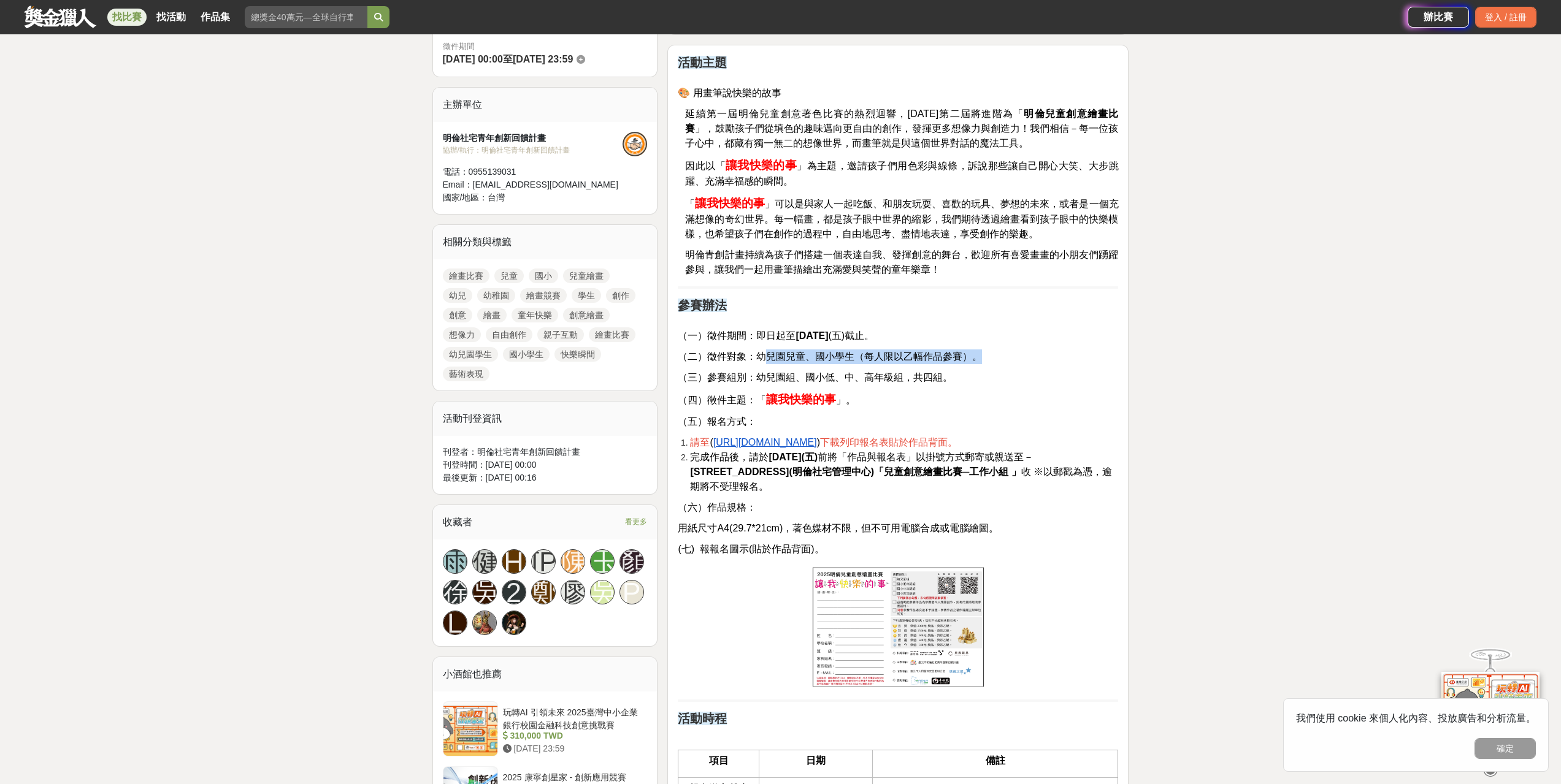
drag, startPoint x: 769, startPoint y: 354, endPoint x: 1023, endPoint y: 354, distance: 254.0
click at [1023, 351] on p "（二）徵件對象：幼兒園兒童、國小學生（每人限以乙幅作品參賽）。" at bounding box center [897, 356] width 440 height 15
click at [1021, 371] on p "（三）參賽組別：幼兒園組、國小低、中、高年級組，共四組。" at bounding box center [897, 377] width 440 height 15
drag, startPoint x: 1010, startPoint y: 386, endPoint x: 1028, endPoint y: 356, distance: 35.0
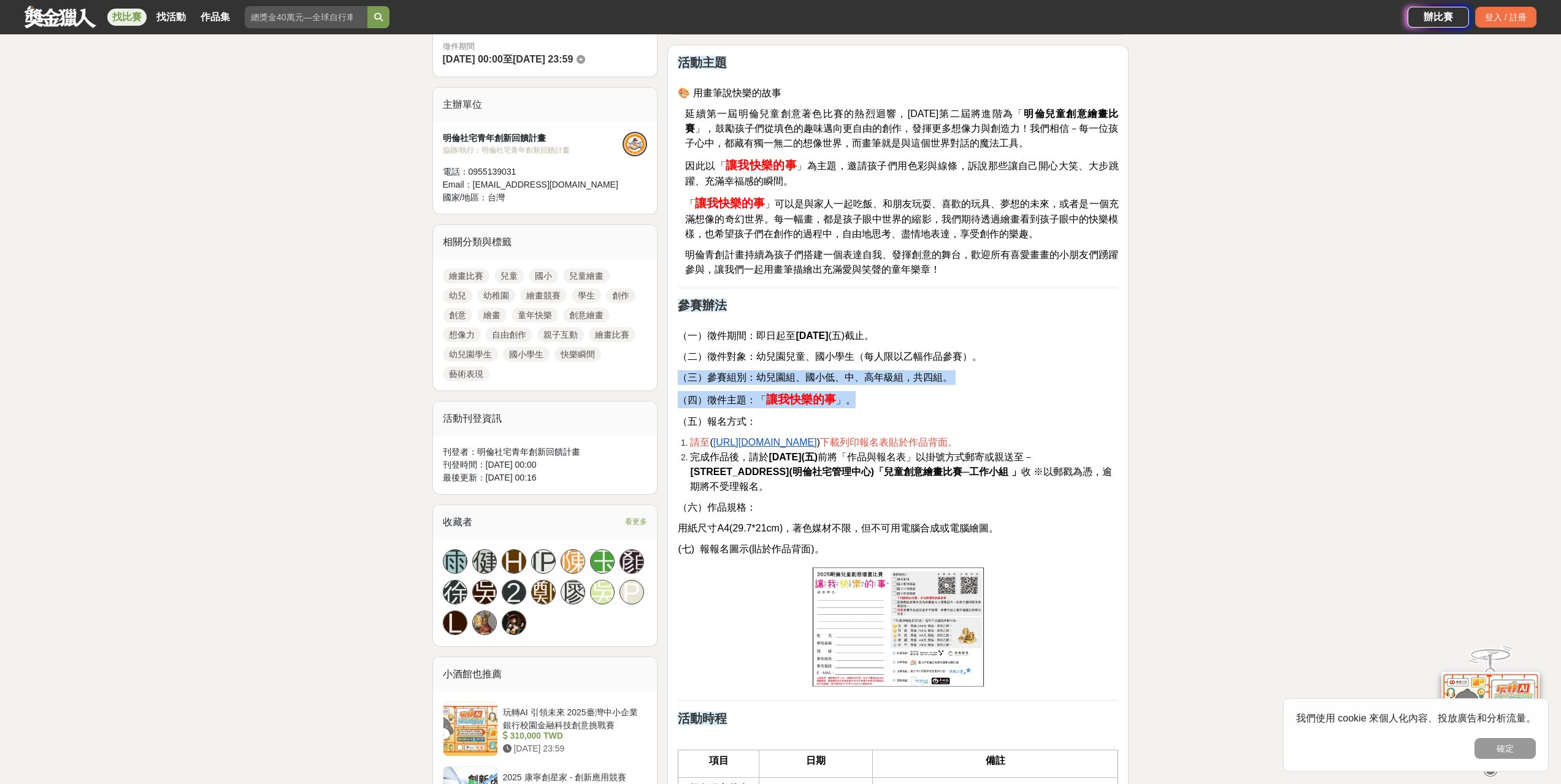
click at [1028, 356] on p "（二）徵件對象：幼兒園兒童、國小學生（每人限以乙幅作品參賽）。" at bounding box center [897, 356] width 440 height 15
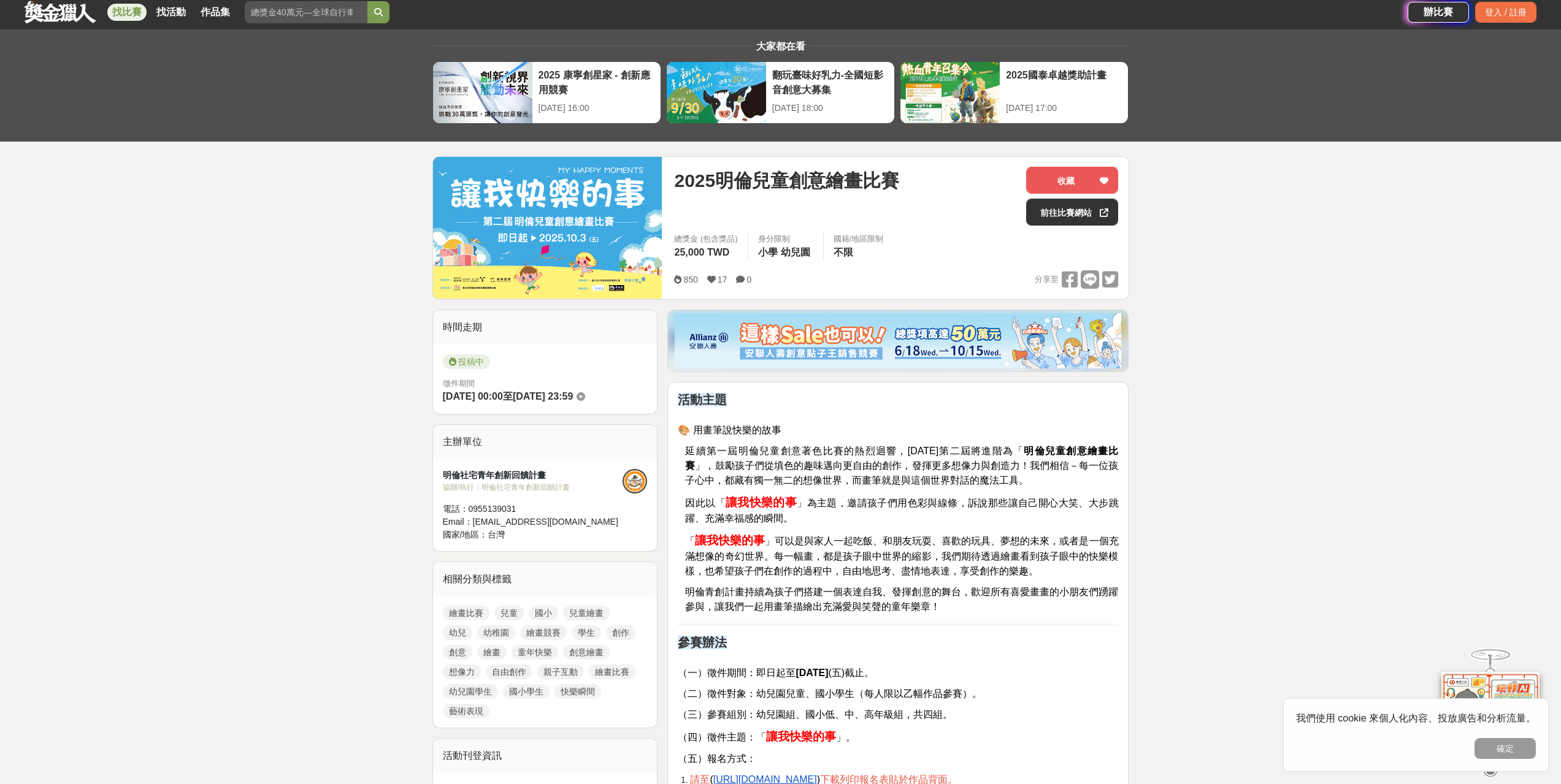
scroll to position [0, 0]
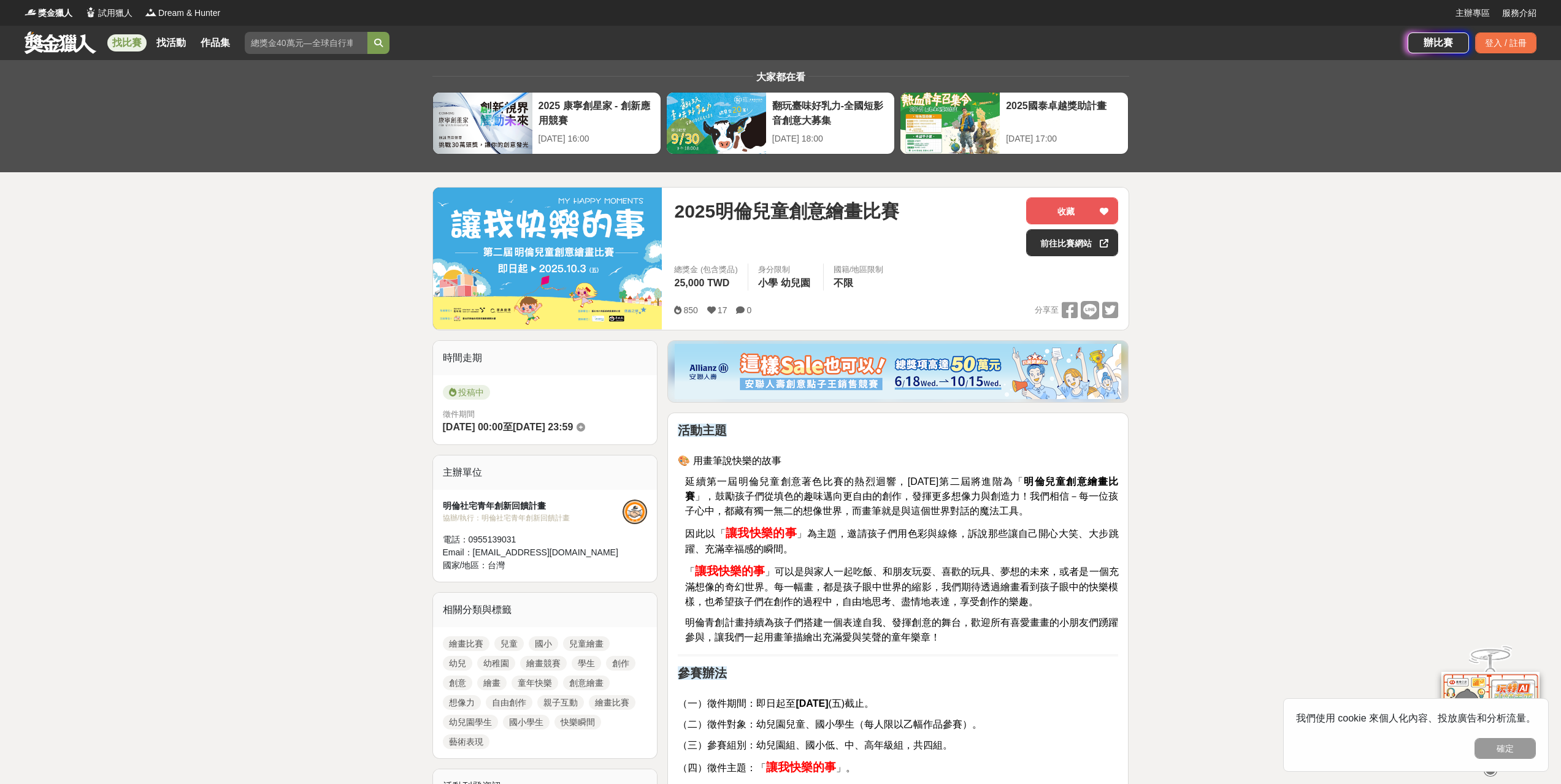
click at [110, 40] on link "找比賽" at bounding box center [126, 43] width 39 height 18
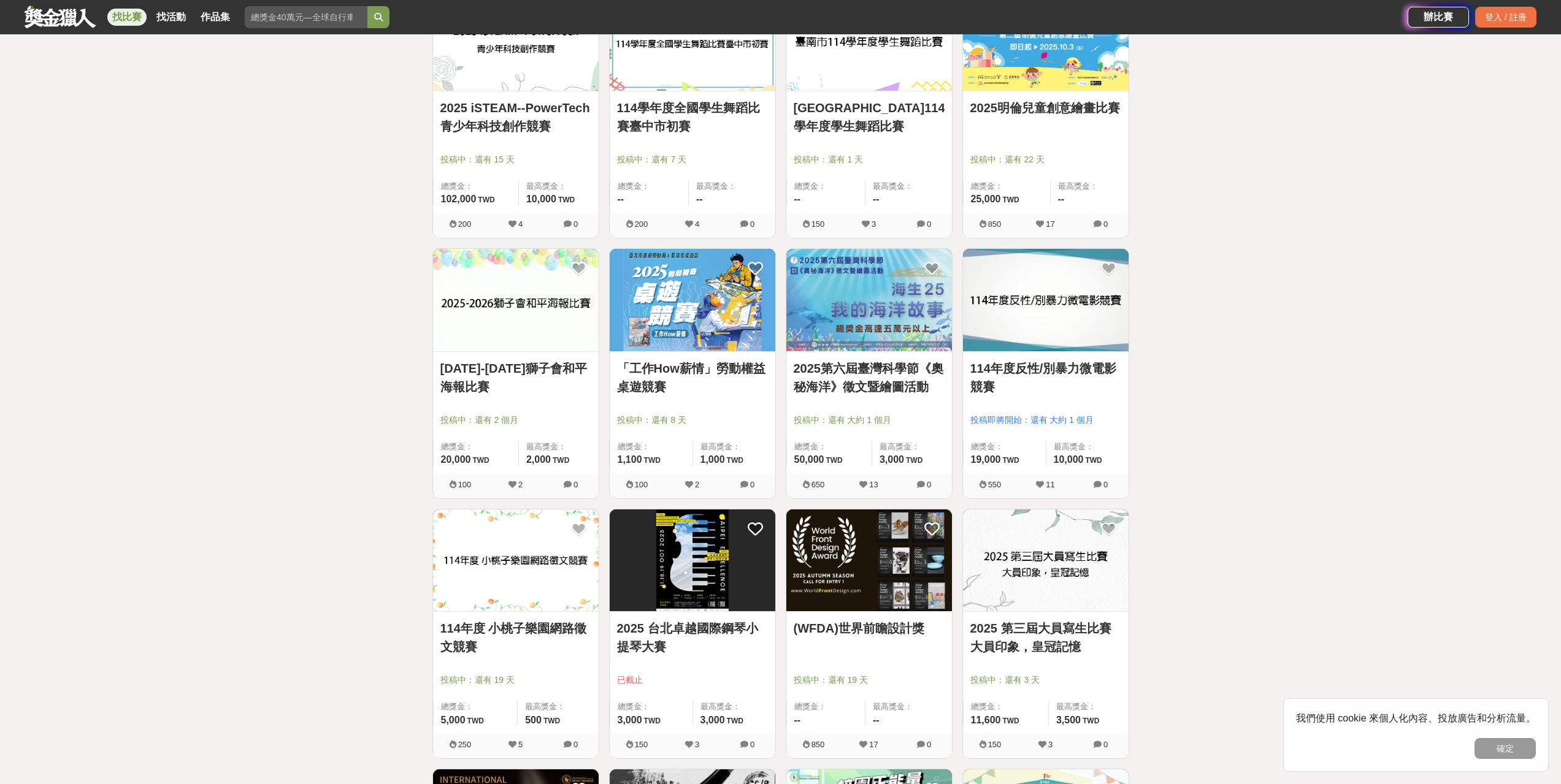
scroll to position [797, 0]
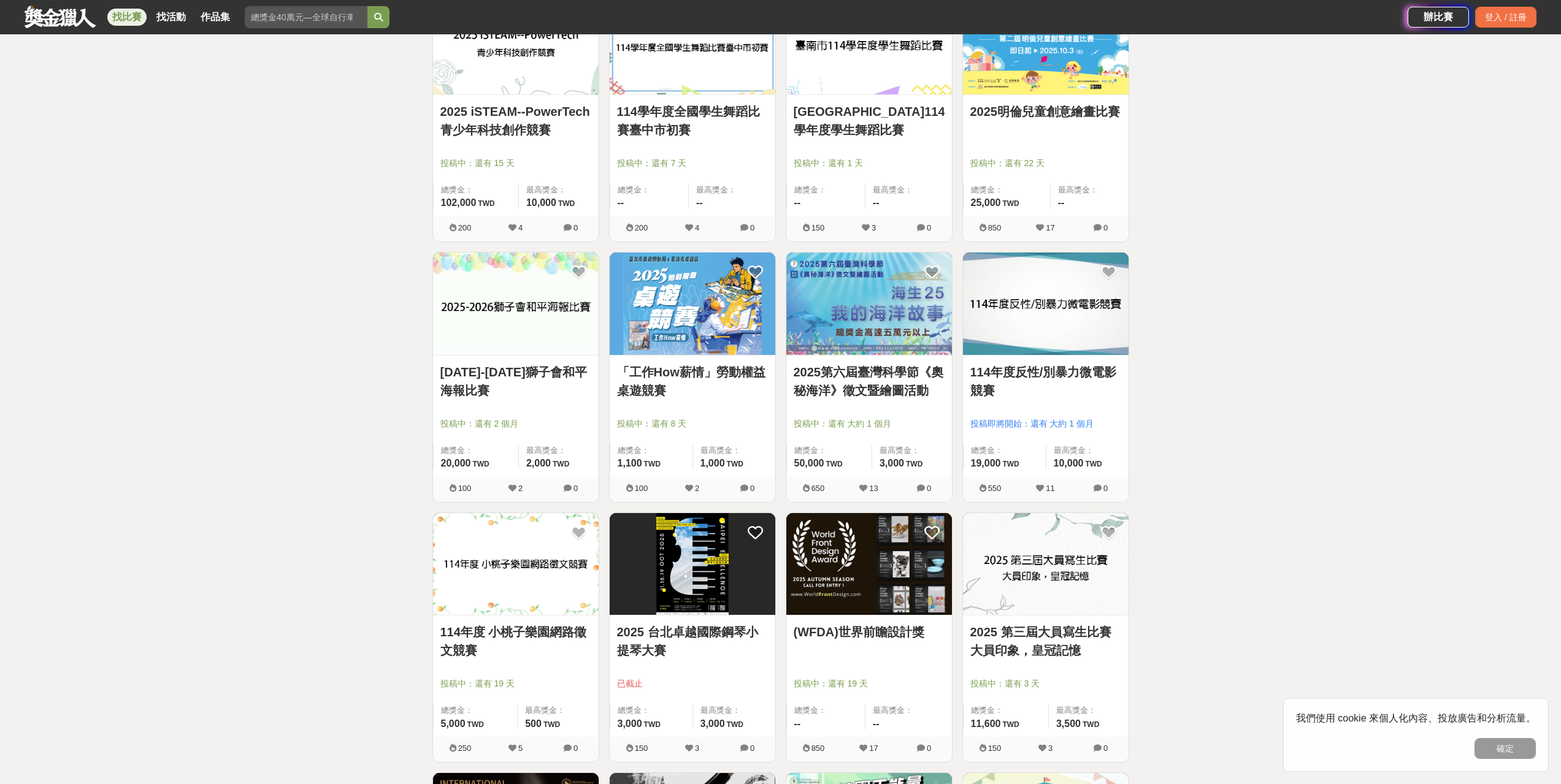
click at [1095, 109] on link "2025明倫兒童創意繪畫比賽" at bounding box center [1045, 111] width 151 height 19
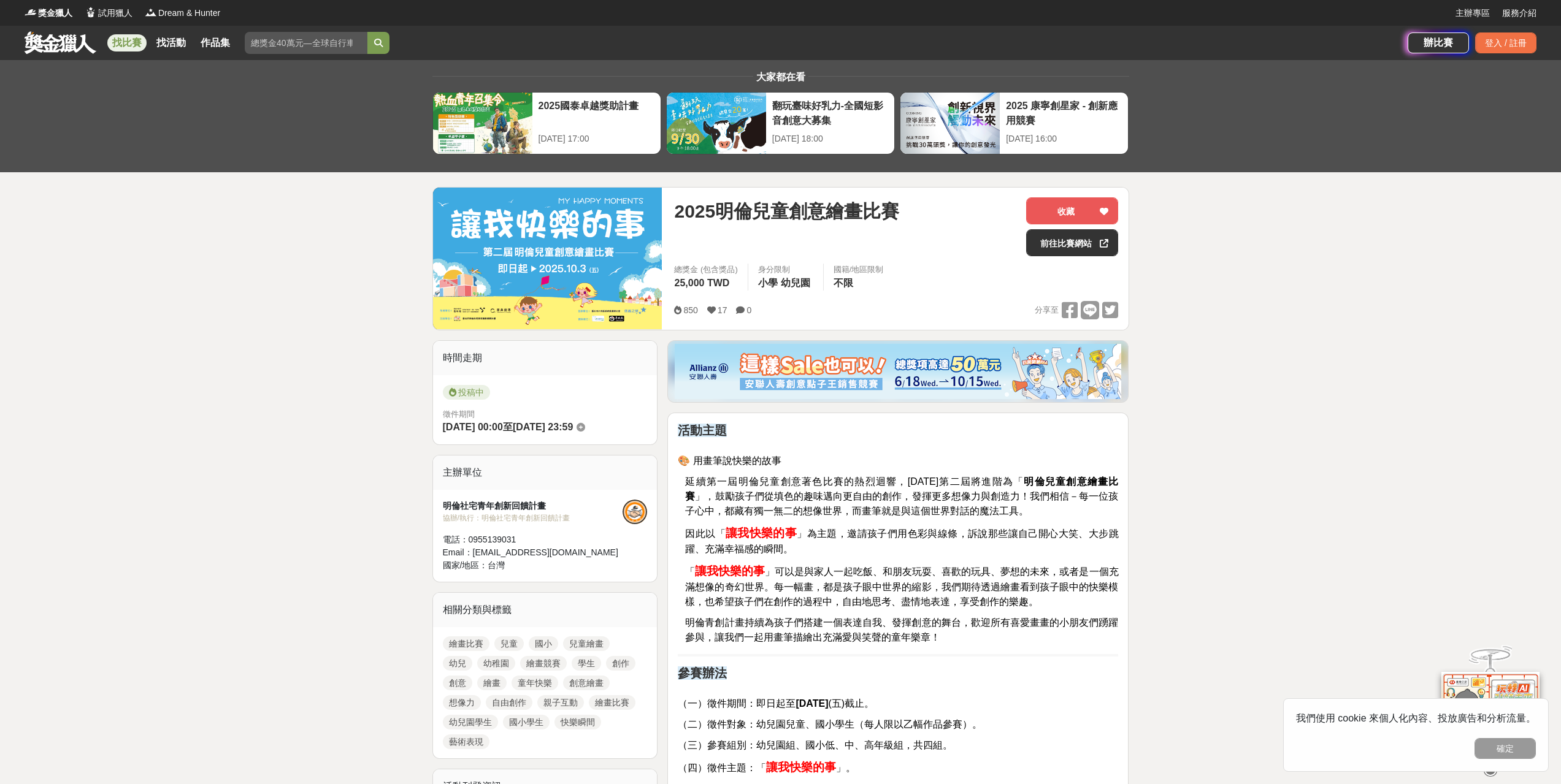
drag, startPoint x: 1432, startPoint y: 0, endPoint x: 1436, endPoint y: 353, distance: 353.0
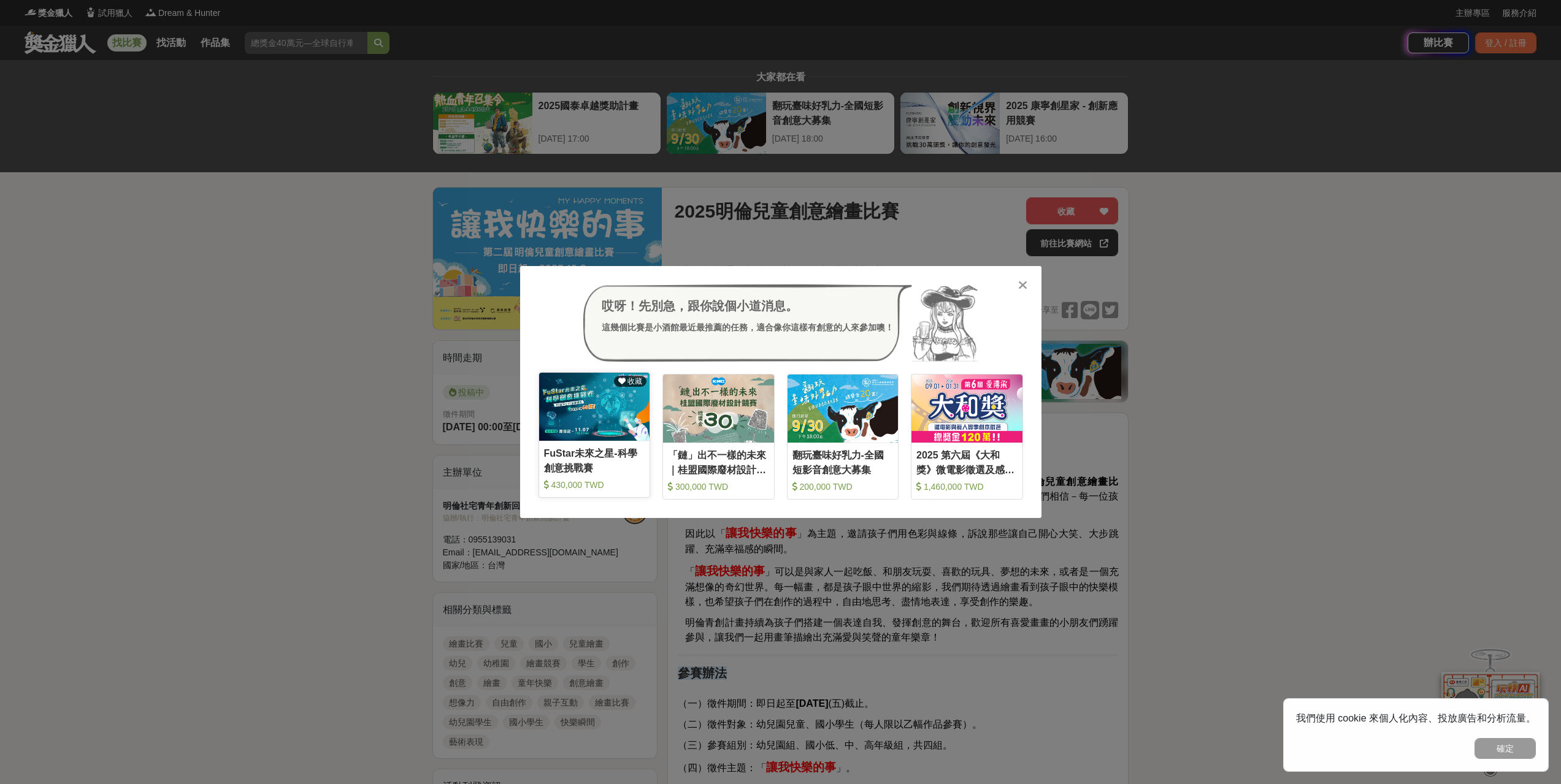
click at [603, 461] on div "FuStar未來之星-科學創意挑戰賽" at bounding box center [594, 460] width 101 height 27
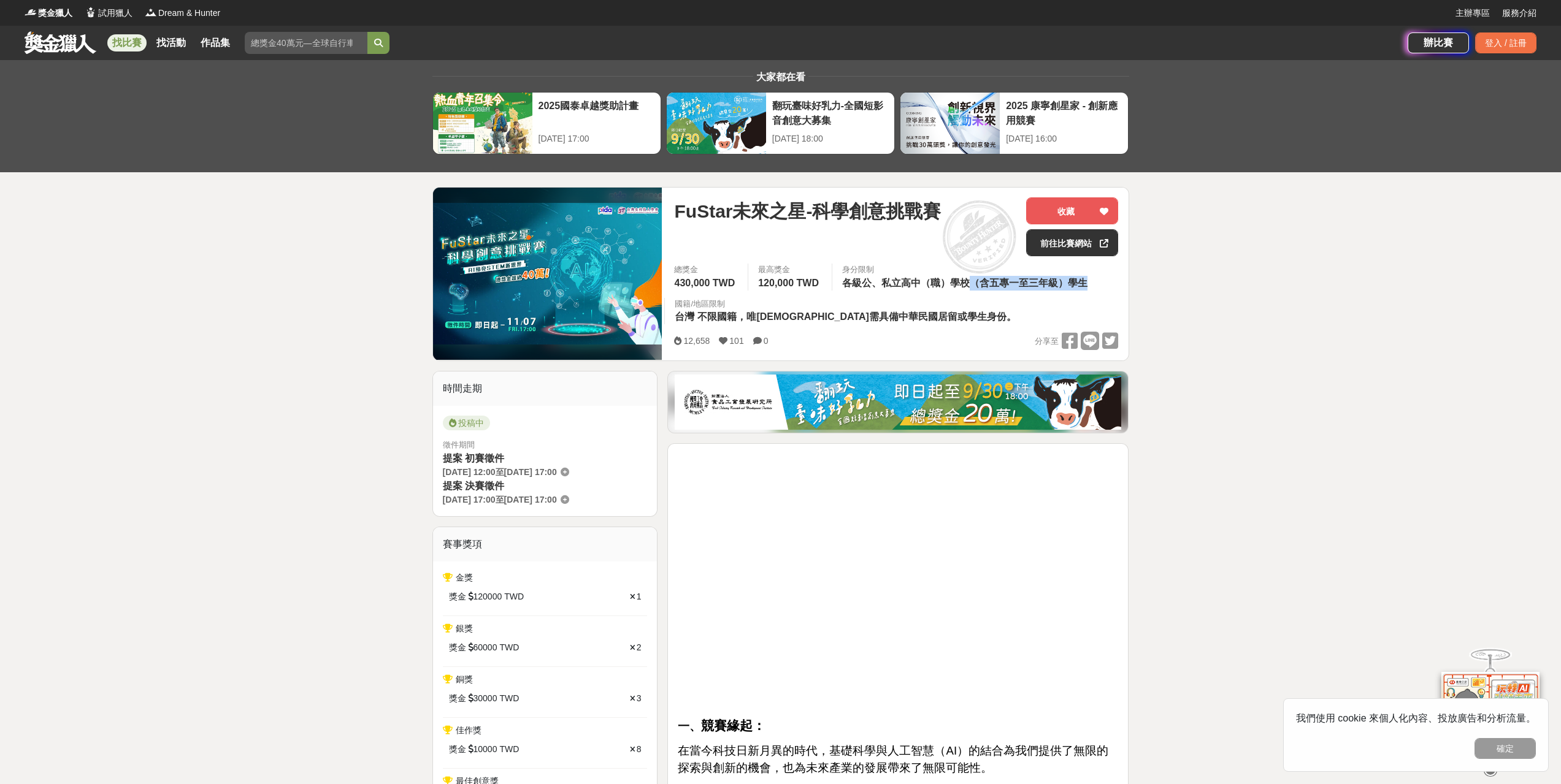
drag, startPoint x: 976, startPoint y: 287, endPoint x: 1128, endPoint y: 292, distance: 152.1
click at [1128, 292] on div "總獎金 430,000 TWD 最高獎金 120,000 TWD 身分限制 各級公、私立高中（職）學校（含五專一至三年級）學生 國籍/地區限制 台灣 不限國籍…" at bounding box center [895, 297] width 464 height 68
click at [642, 106] on div "2025國泰卓越獎助計畫" at bounding box center [596, 113] width 116 height 27
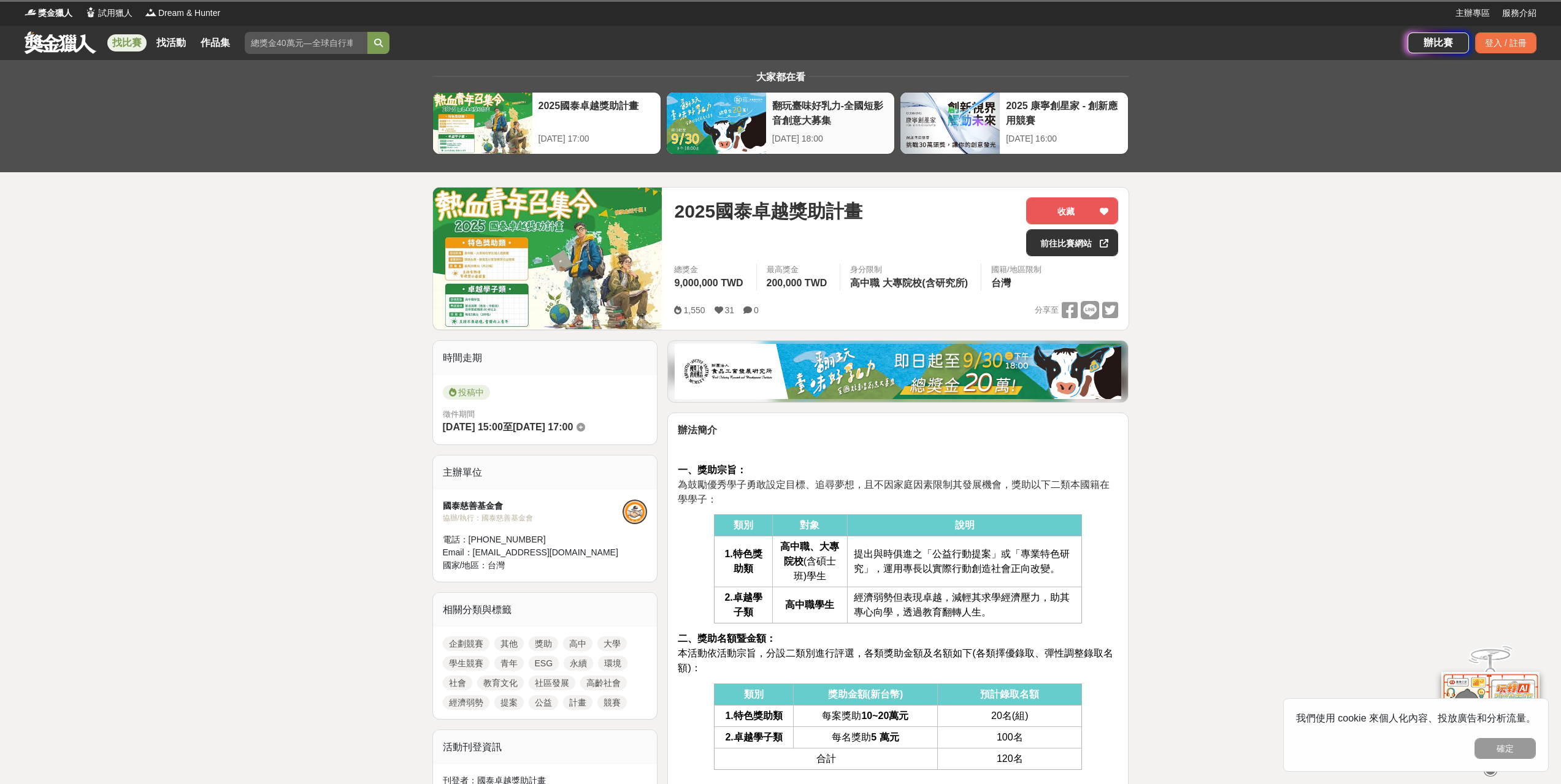
click at [806, 125] on div "翻玩臺味好乳力-全國短影音創意大募集" at bounding box center [830, 113] width 116 height 27
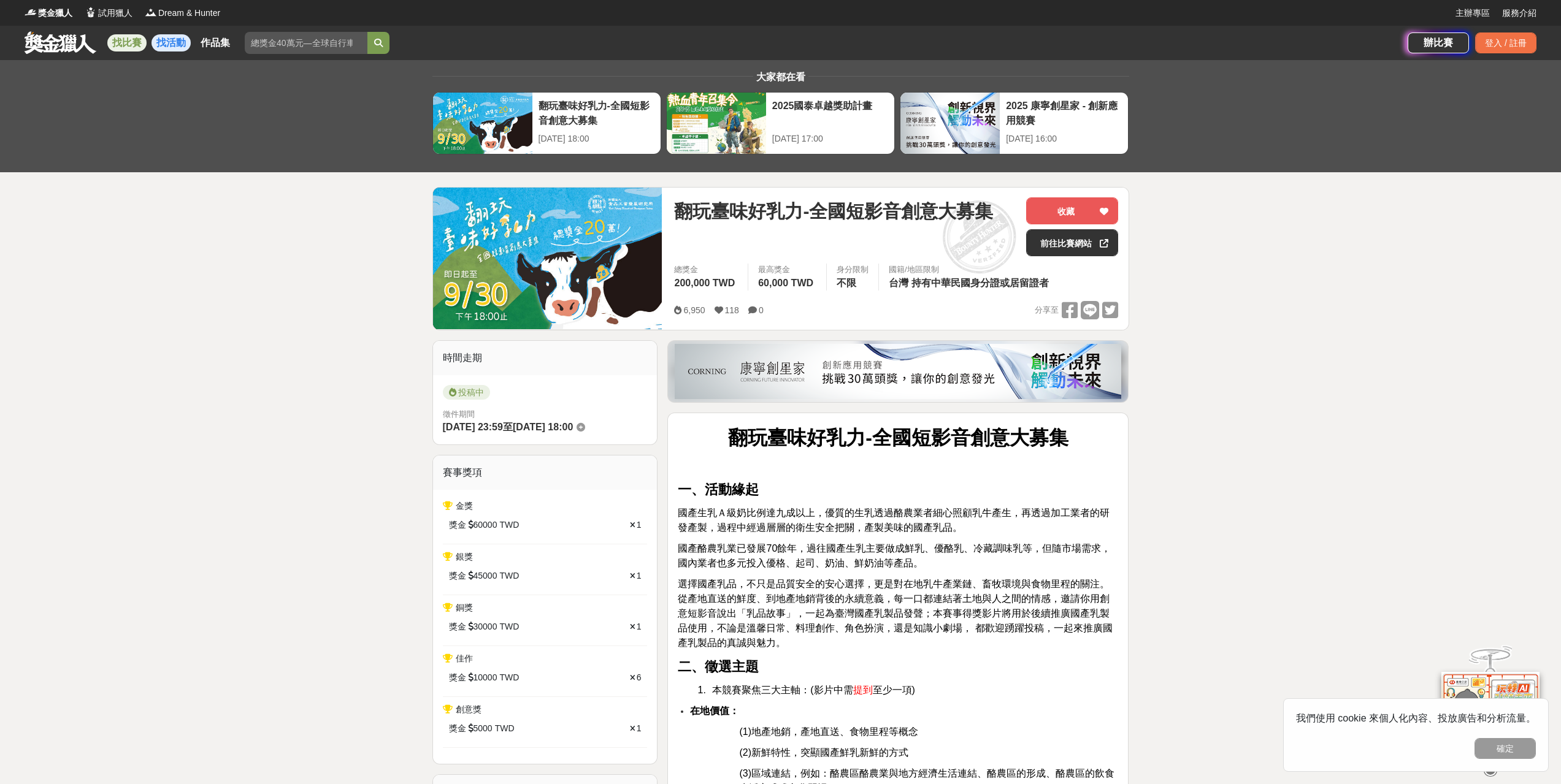
click at [178, 35] on link "找活動" at bounding box center [171, 43] width 39 height 18
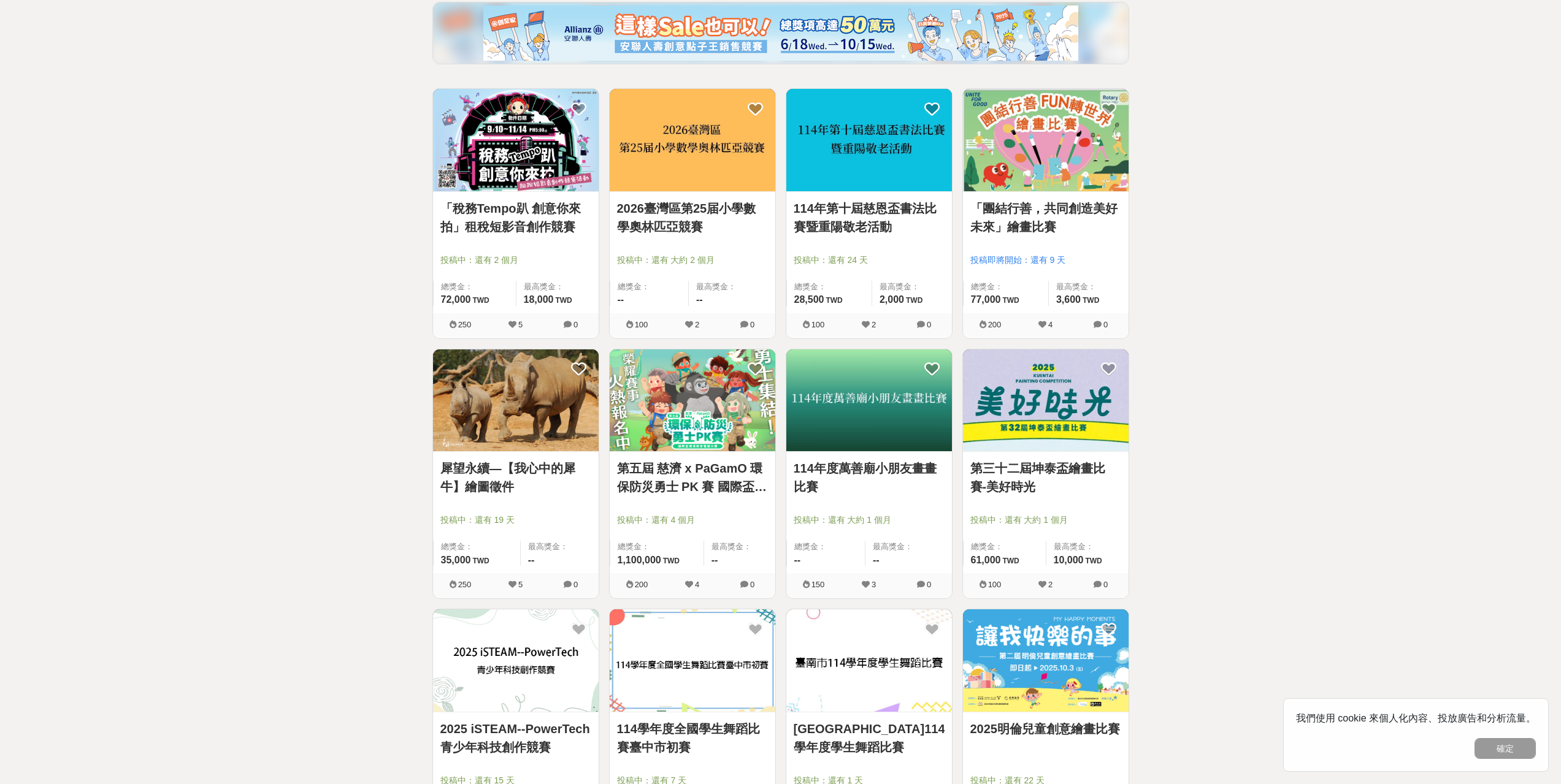
scroll to position [184, 0]
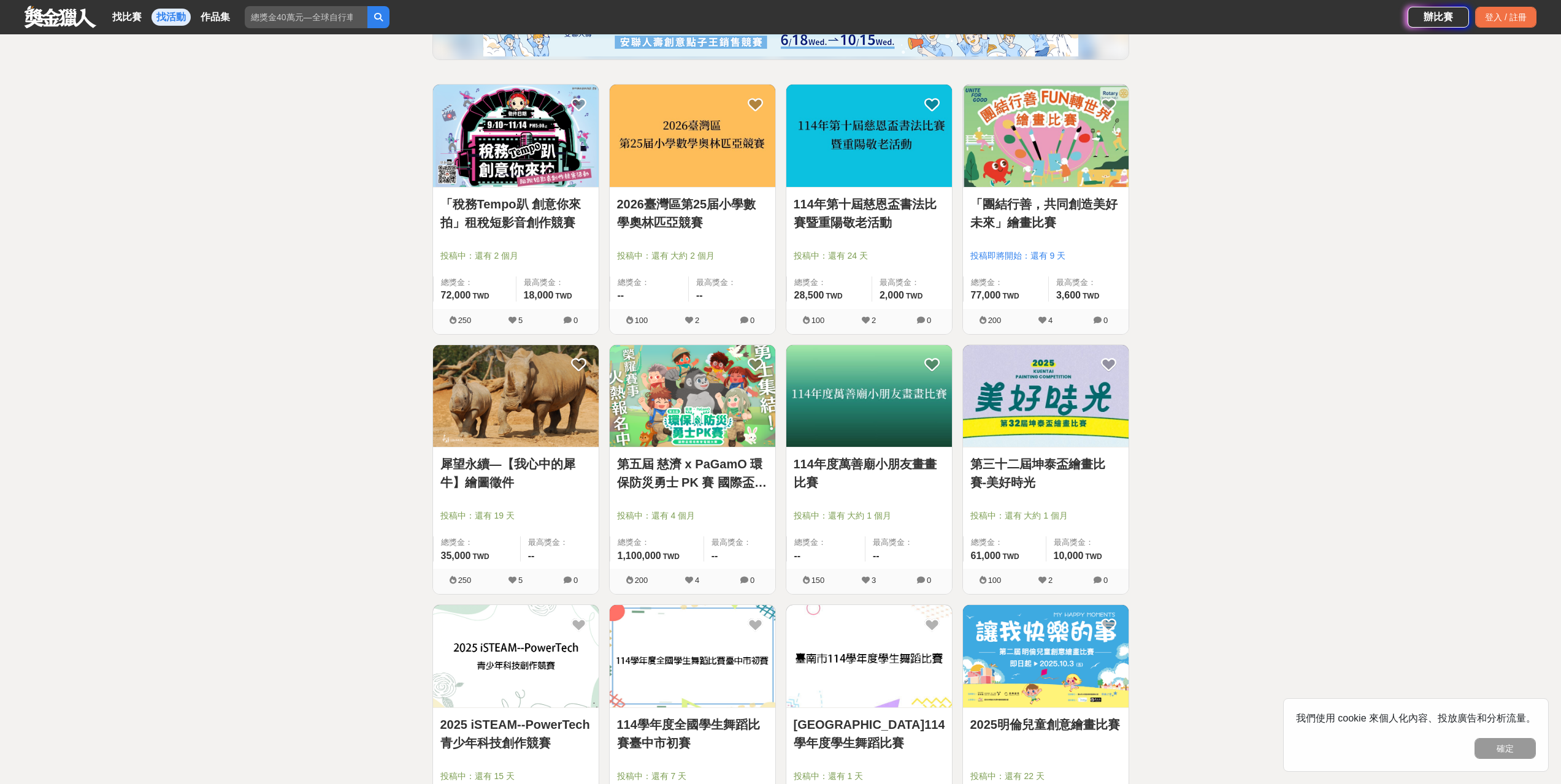
click at [730, 476] on link "第五屆 慈濟 x PaGamO 環保防災勇士 PK 賽 國際盃環境教育電競大賽" at bounding box center [692, 473] width 151 height 37
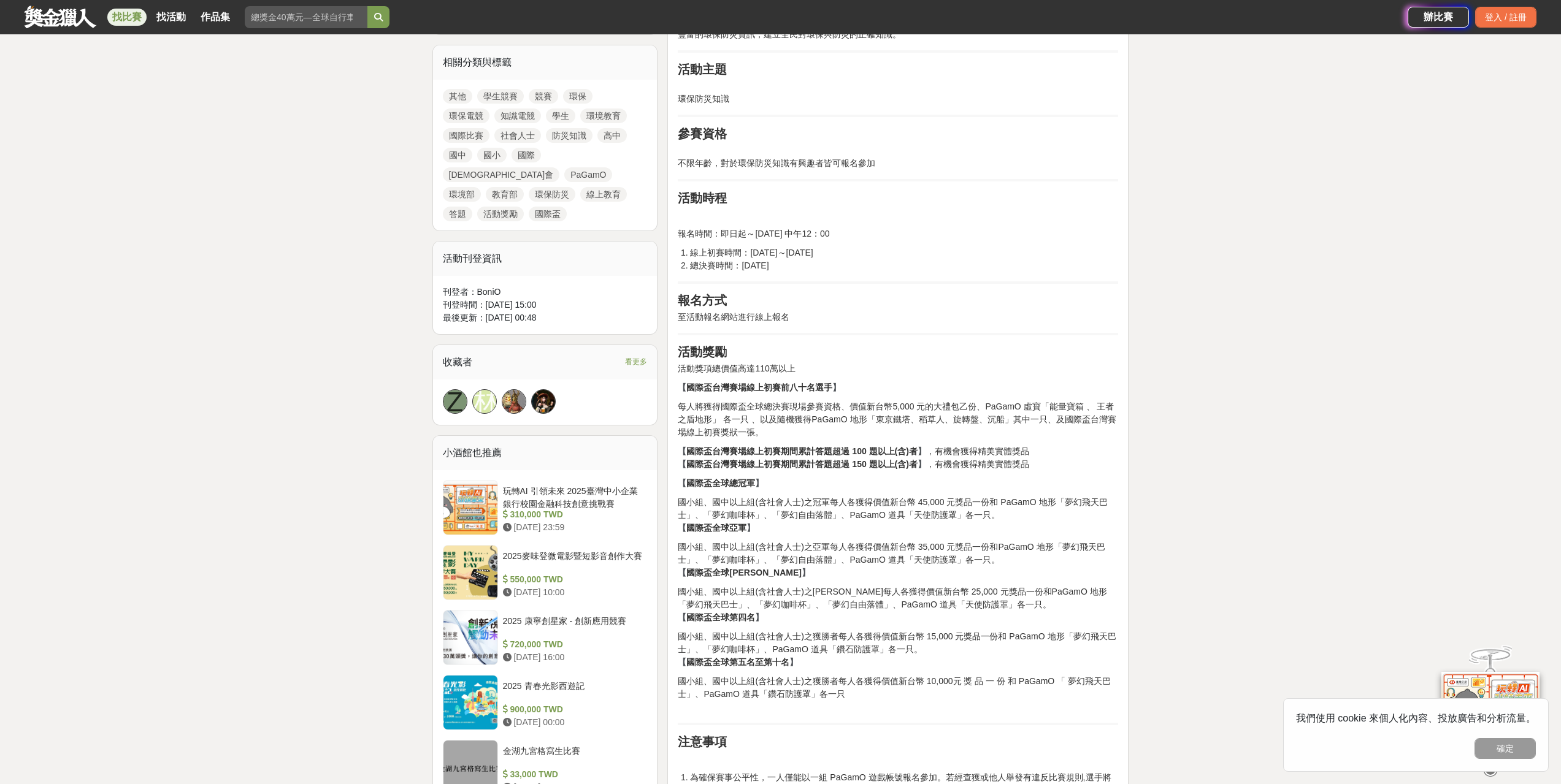
scroll to position [552, 0]
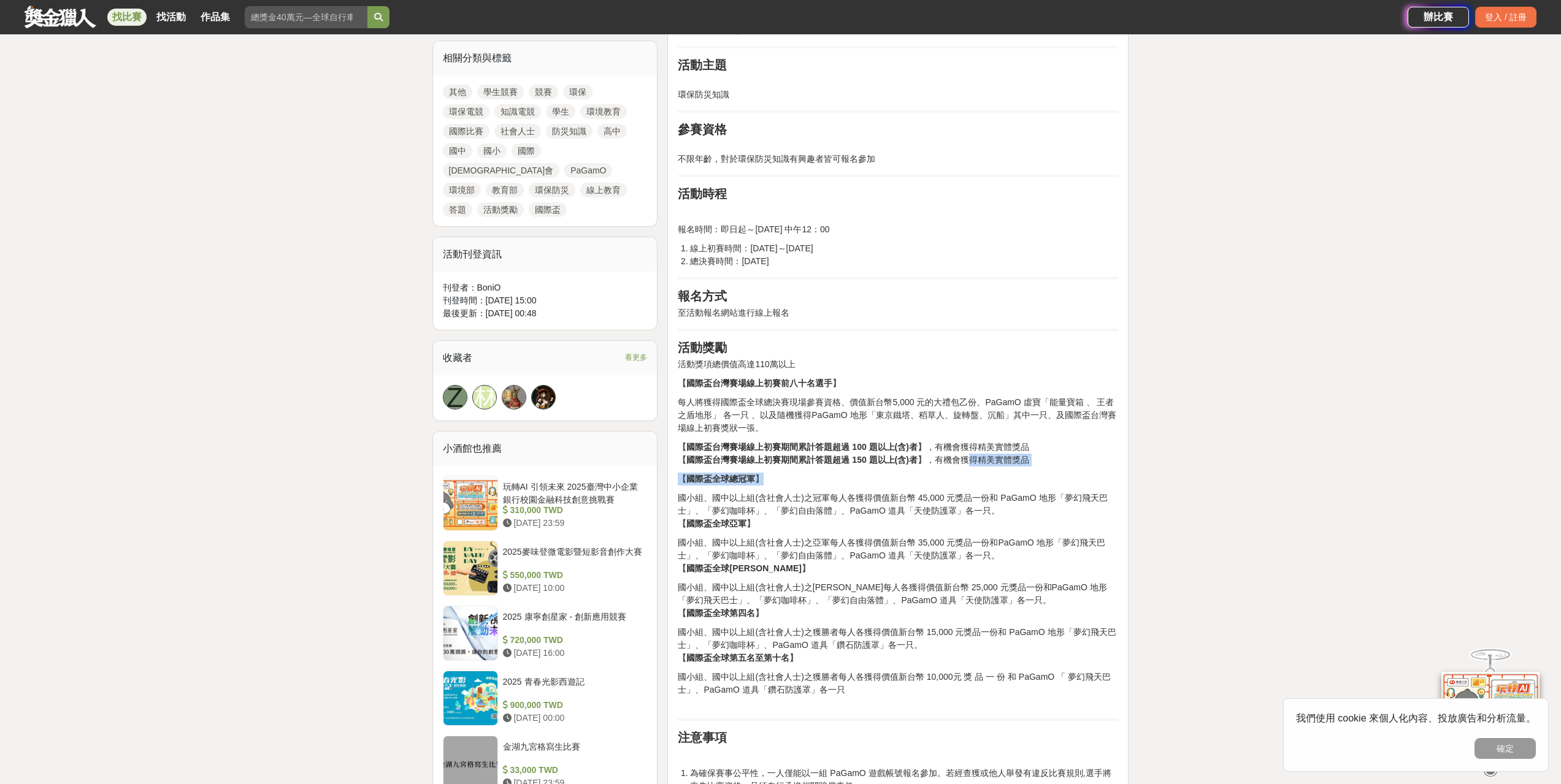
drag, startPoint x: 970, startPoint y: 462, endPoint x: 1097, endPoint y: 482, distance: 128.6
click at [1097, 482] on div "前言 本活動期許藉由慈濟基金會、PaGamO 、環境部以及教育部的跨界合作、公私協力，期望透過線上教育、線下體驗、互動學習與生活實踐的過程，傳達環境教育相關的…" at bounding box center [897, 615] width 440 height 1488
click at [1104, 484] on p "【 國際盃全球總冠軍 】" at bounding box center [897, 478] width 440 height 13
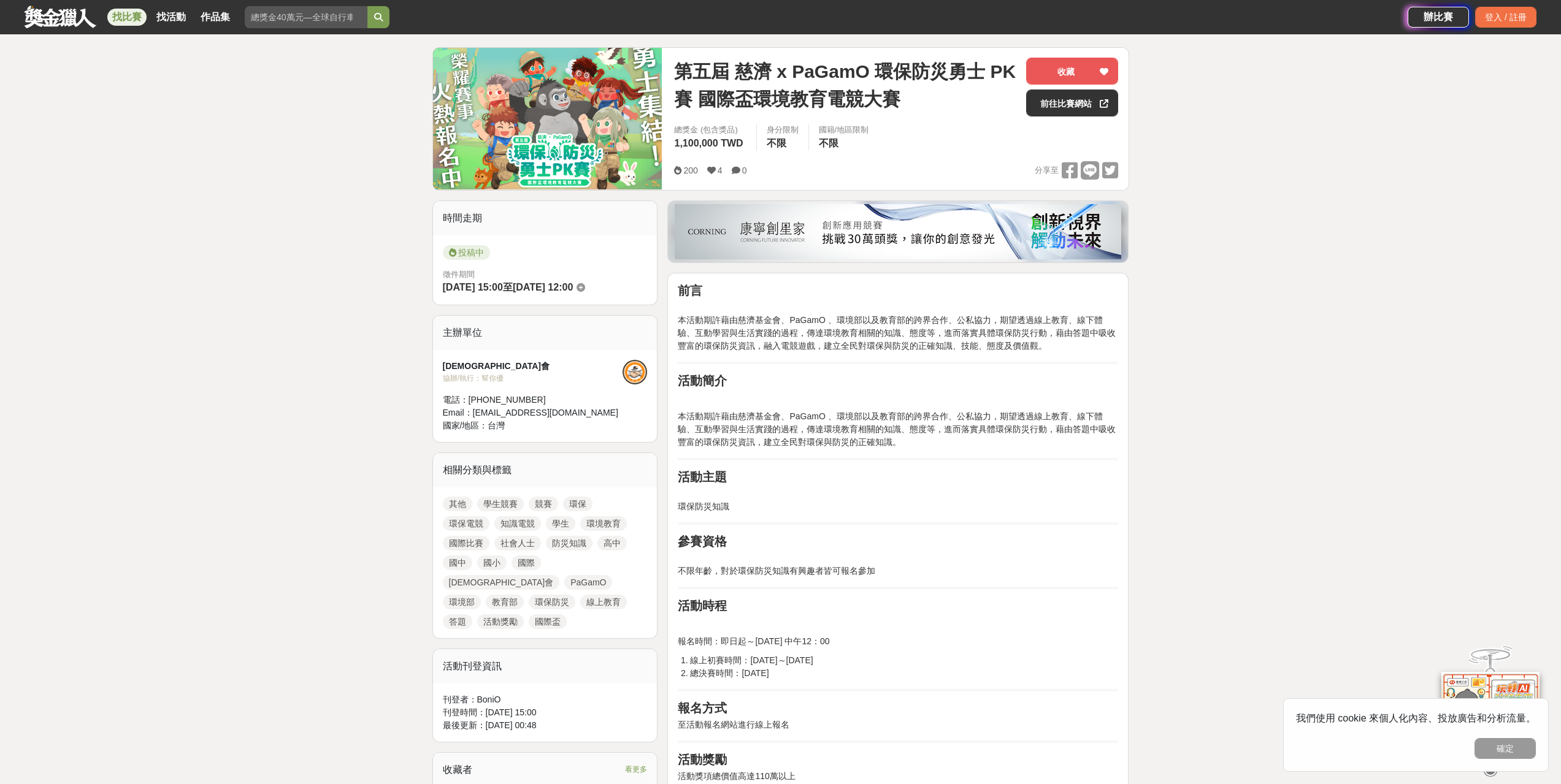
scroll to position [0, 0]
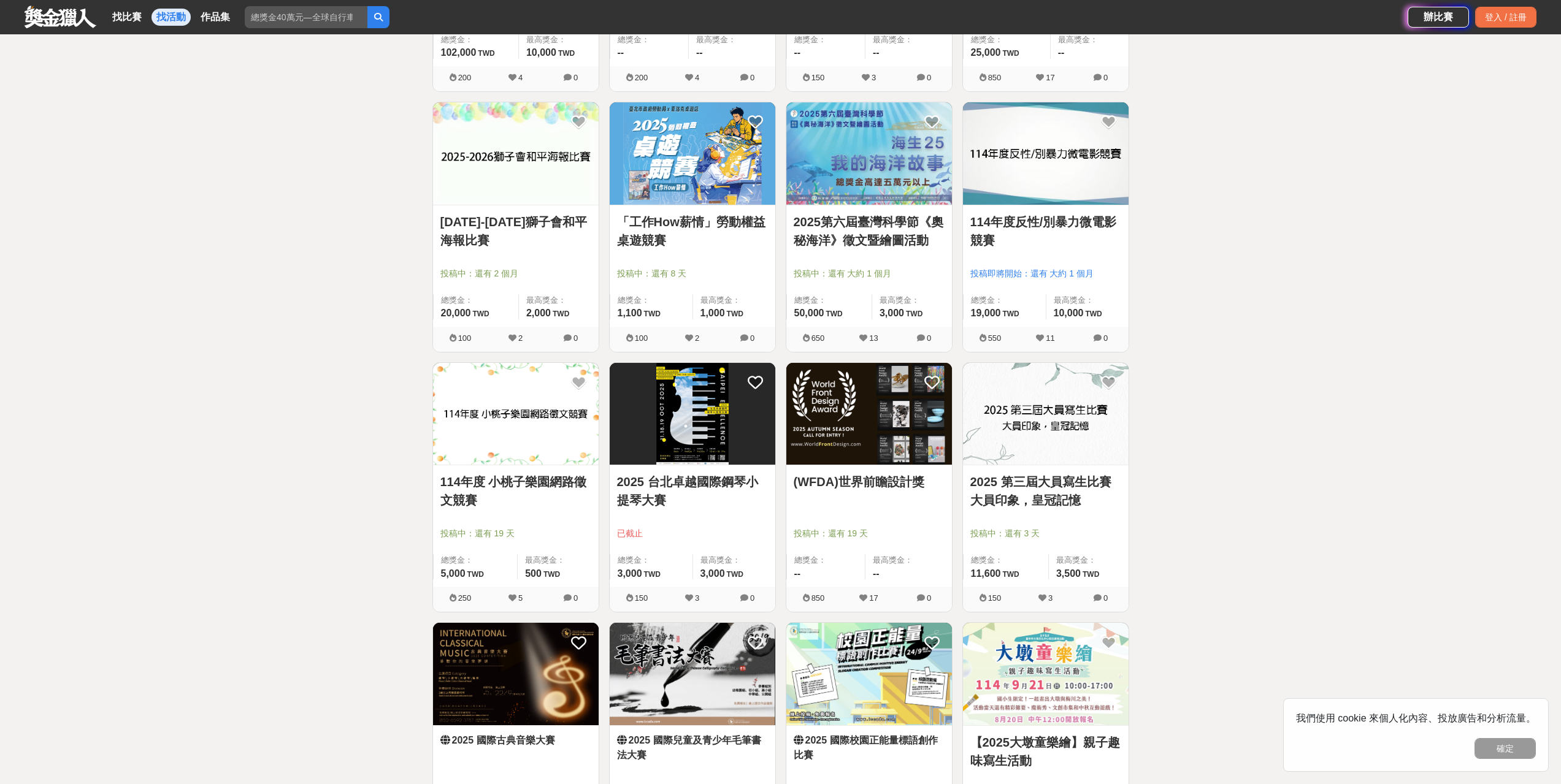
scroll to position [1226, 0]
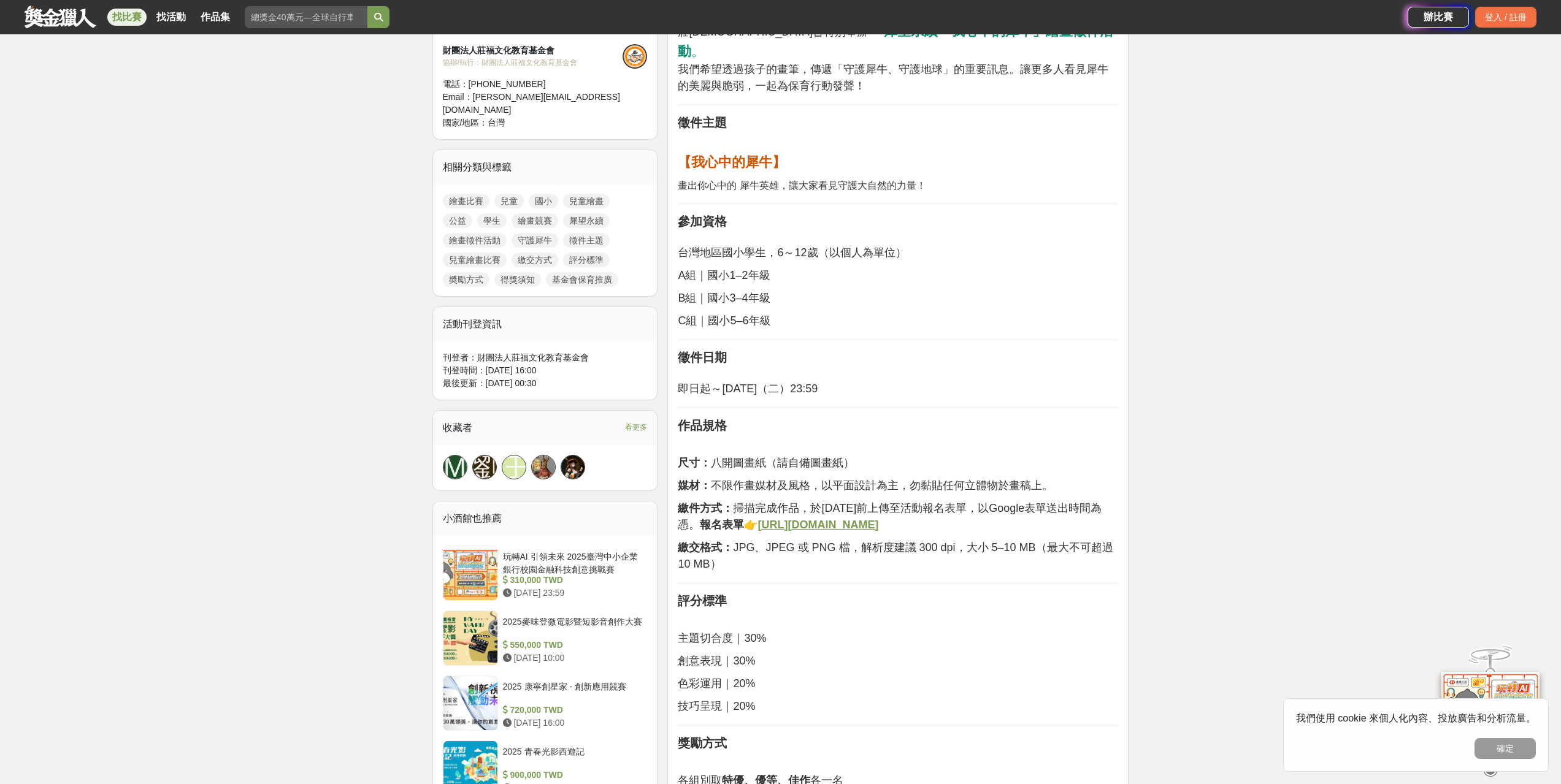
scroll to position [490, 0]
